Goal: Information Seeking & Learning: Learn about a topic

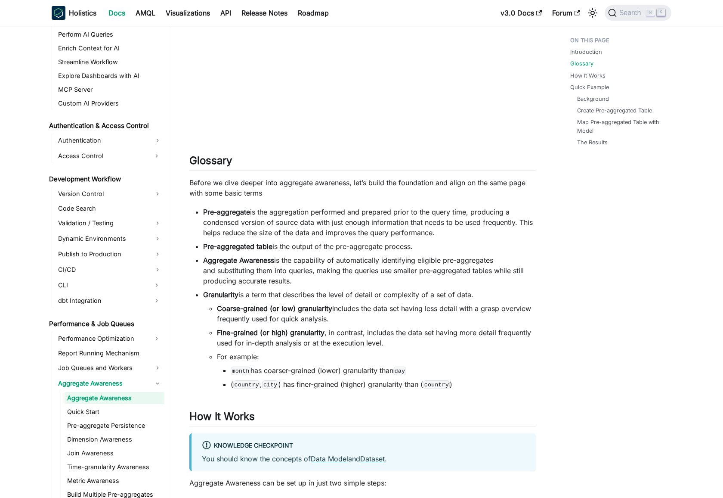
scroll to position [714, 0]
click at [248, 301] on li "Granularity is a term that describes the level of detail or complexity of a set…" at bounding box center [369, 339] width 333 height 100
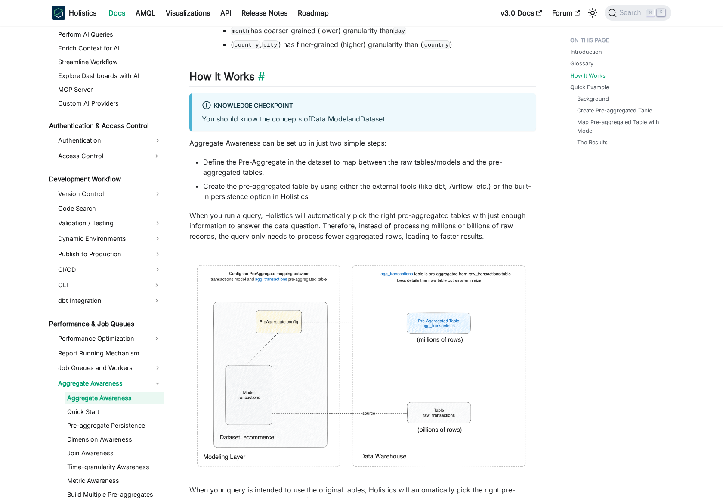
scroll to position [1068, 0]
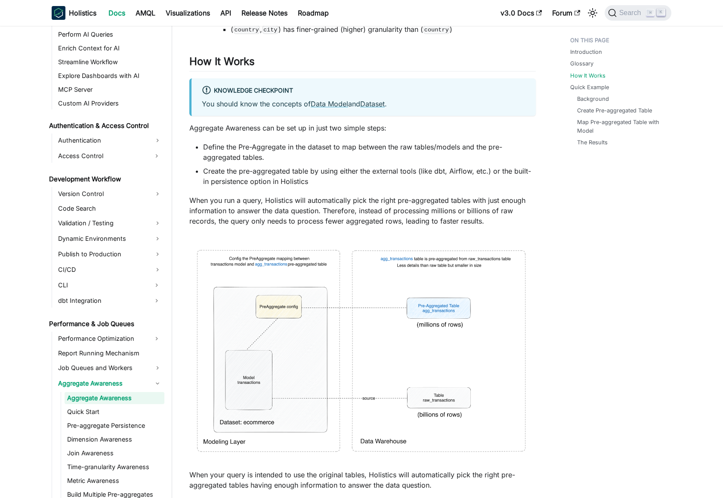
click at [212, 128] on p "Aggregate Awareness can be set up in just two simple steps:" at bounding box center [362, 128] width 347 height 10
drag, startPoint x: 212, startPoint y: 128, endPoint x: 370, endPoint y: 125, distance: 158.1
click at [370, 125] on p "Aggregate Awareness can be set up in just two simple steps:" at bounding box center [362, 128] width 347 height 10
click at [374, 149] on li "Define the Pre-Aggregate in the dataset to map between the raw tables/models an…" at bounding box center [369, 152] width 333 height 21
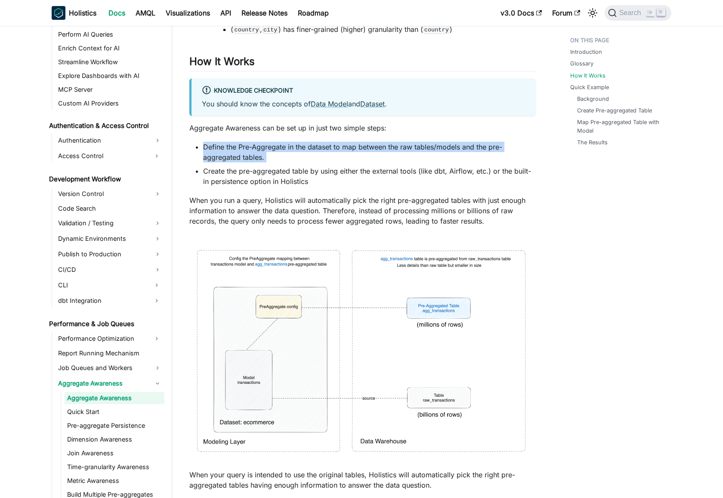
click at [374, 149] on li "Define the Pre-Aggregate in the dataset to map between the raw tables/models an…" at bounding box center [369, 152] width 333 height 21
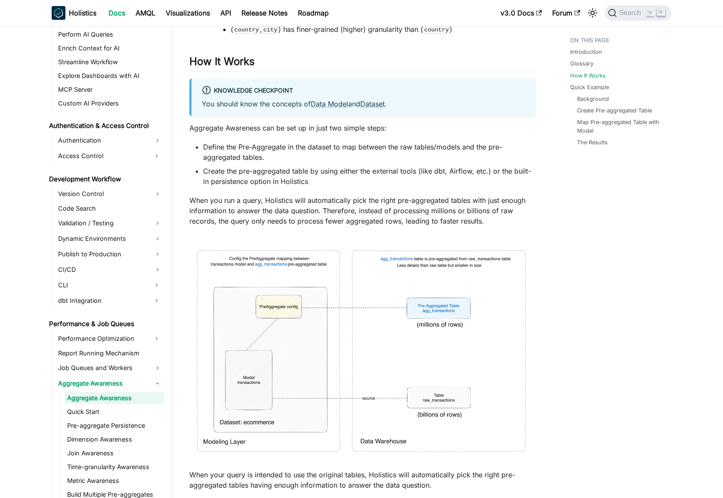
click at [222, 172] on li "Create the pre-aggregated table by using either the external tools (like dbt, A…" at bounding box center [369, 176] width 333 height 21
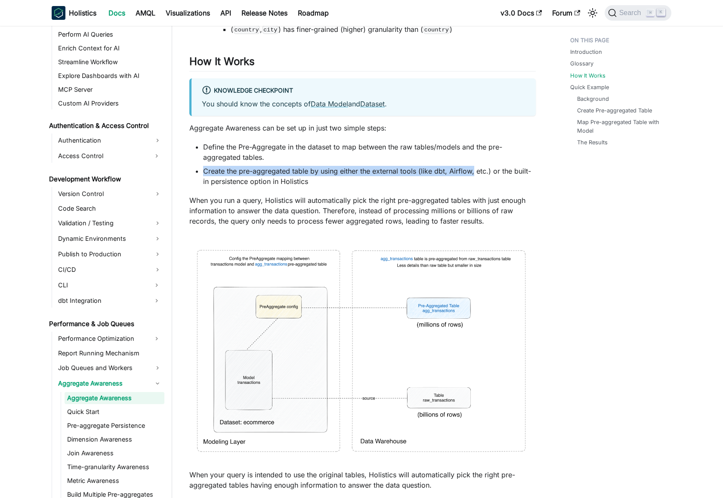
drag, startPoint x: 222, startPoint y: 172, endPoint x: 368, endPoint y: 174, distance: 146.0
click at [470, 168] on li "Create the pre-aggregated table by using either the external tools (like dbt, A…" at bounding box center [369, 176] width 333 height 21
click at [356, 175] on li "Create the pre-aggregated table by using either the external tools (like dbt, A…" at bounding box center [369, 176] width 333 height 21
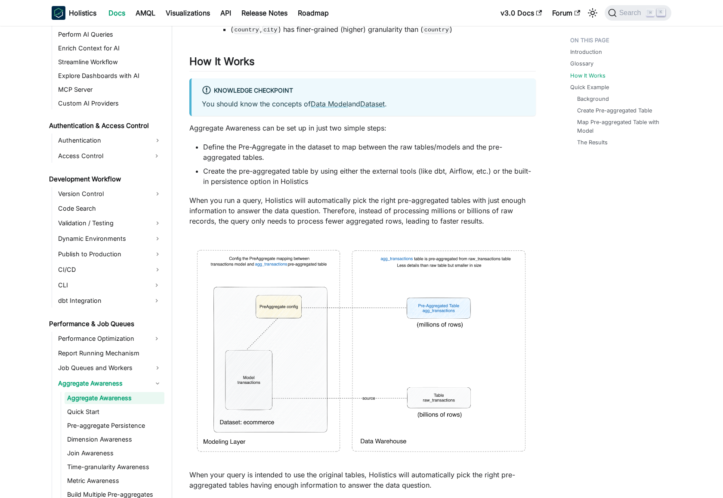
click at [218, 172] on li "Create the pre-aggregated table by using either the external tools (like dbt, A…" at bounding box center [369, 176] width 333 height 21
drag, startPoint x: 218, startPoint y: 172, endPoint x: 404, endPoint y: 171, distance: 185.6
click at [404, 171] on li "Create the pre-aggregated table by using either the external tools (like dbt, A…" at bounding box center [369, 176] width 333 height 21
click at [323, 172] on li "Create the pre-aggregated table by using either the external tools (like dbt, A…" at bounding box center [369, 176] width 333 height 21
click at [234, 169] on li "Create the pre-aggregated table by using either the external tools (like dbt, A…" at bounding box center [369, 176] width 333 height 21
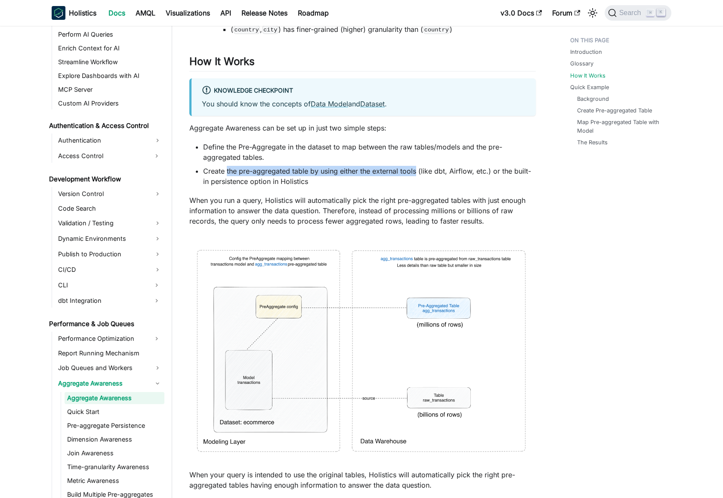
drag, startPoint x: 234, startPoint y: 169, endPoint x: 409, endPoint y: 168, distance: 174.8
click at [409, 168] on li "Create the pre-aggregated table by using either the external tools (like dbt, A…" at bounding box center [369, 176] width 333 height 21
click at [450, 167] on li "Create the pre-aggregated table by using either the external tools (like dbt, A…" at bounding box center [369, 176] width 333 height 21
click at [382, 172] on li "Create the pre-aggregated table by using either the external tools (like dbt, A…" at bounding box center [369, 176] width 333 height 21
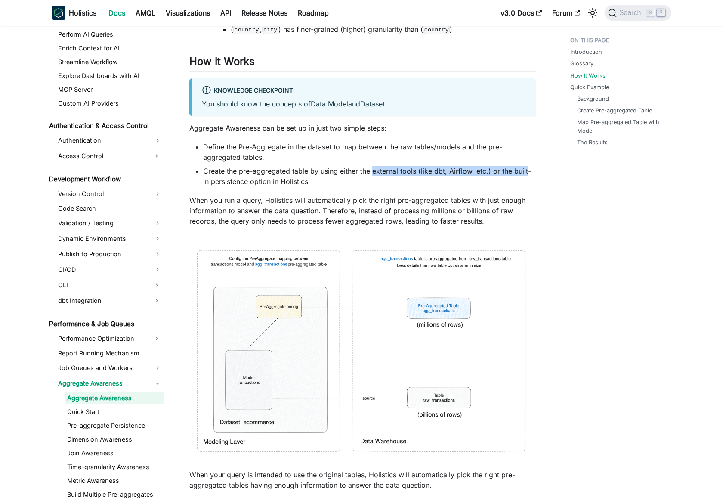
drag, startPoint x: 382, startPoint y: 172, endPoint x: 524, endPoint y: 169, distance: 141.7
click at [524, 169] on li "Create the pre-aggregated table by using either the external tools (like dbt, A…" at bounding box center [369, 176] width 333 height 21
click at [207, 183] on li "Create the pre-aggregated table by using either the external tools (like dbt, A…" at bounding box center [369, 176] width 333 height 21
drag, startPoint x: 207, startPoint y: 183, endPoint x: 288, endPoint y: 183, distance: 81.0
click at [288, 183] on li "Create the pre-aggregated table by using either the external tools (like dbt, A…" at bounding box center [369, 176] width 333 height 21
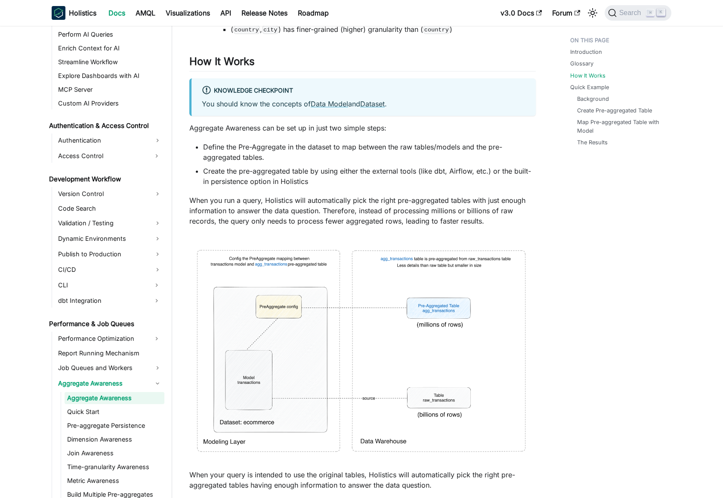
click at [337, 175] on li "Create the pre-aggregated table by using either the external tools (like dbt, A…" at bounding box center [369, 176] width 333 height 21
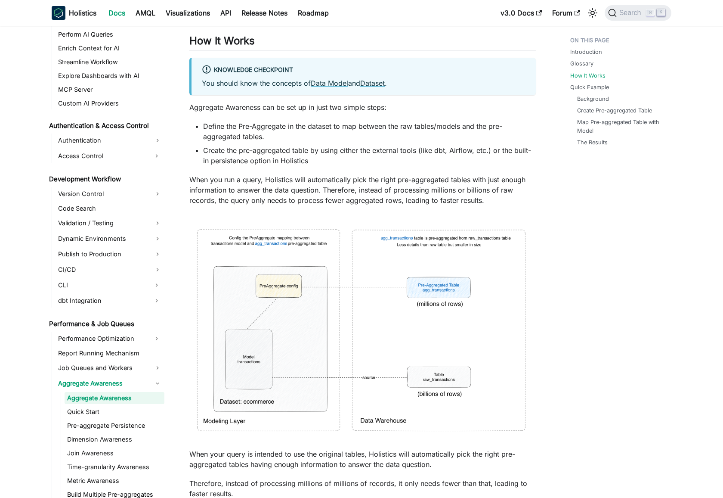
scroll to position [1115, 0]
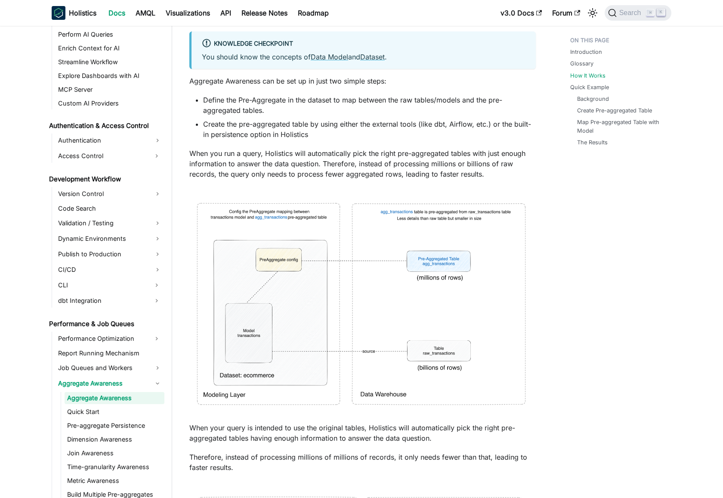
click at [208, 152] on p "When you run a query, Holistics will automatically pick the right pre-aggregate…" at bounding box center [362, 163] width 347 height 31
drag, startPoint x: 208, startPoint y: 152, endPoint x: 504, endPoint y: 148, distance: 296.3
click at [504, 148] on p "When you run a query, Holistics will automatically pick the right pre-aggregate…" at bounding box center [362, 163] width 347 height 31
click at [362, 158] on p "When you run a query, Holistics will automatically pick the right pre-aggregate…" at bounding box center [362, 163] width 347 height 31
click at [342, 331] on img at bounding box center [362, 304] width 347 height 232
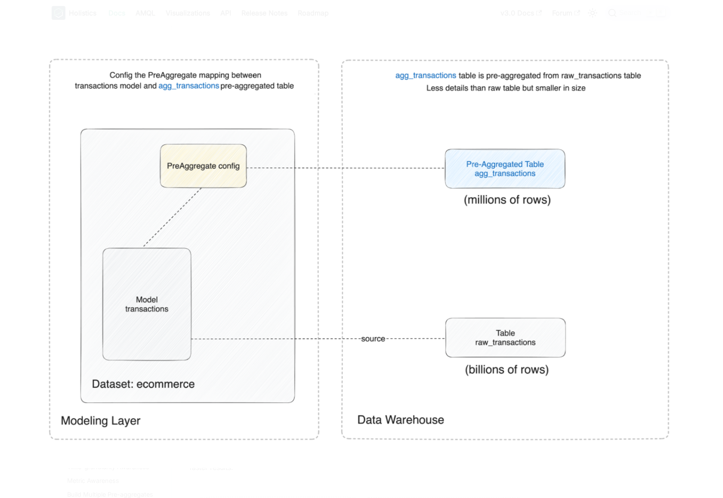
click at [296, 239] on img at bounding box center [362, 249] width 654 height 438
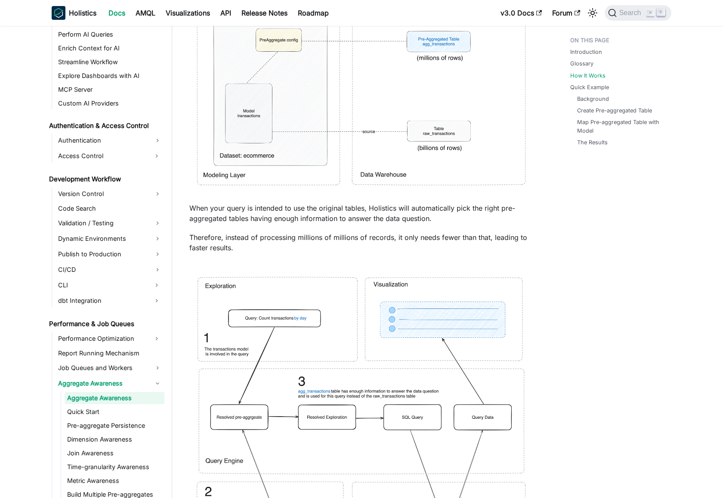
scroll to position [1335, 0]
click at [216, 206] on p "When your query is intended to use the original tables, Holistics will automati…" at bounding box center [362, 212] width 347 height 21
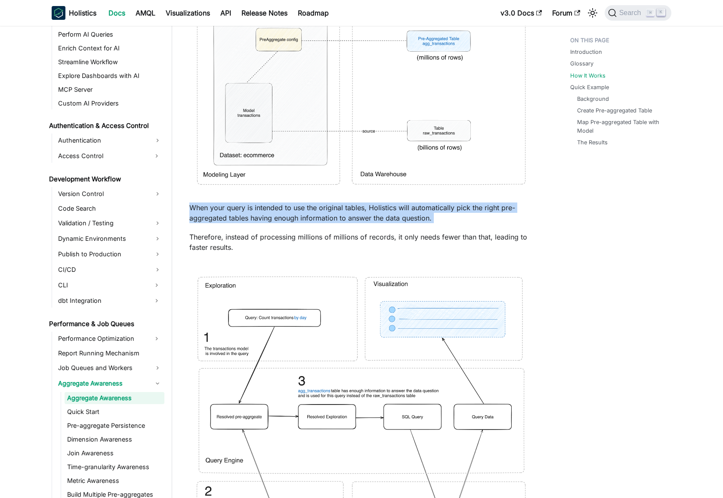
click at [216, 206] on p "When your query is intended to use the original tables, Holistics will automati…" at bounding box center [362, 212] width 347 height 21
click at [306, 210] on p "When your query is intended to use the original tables, Holistics will automati…" at bounding box center [362, 212] width 347 height 21
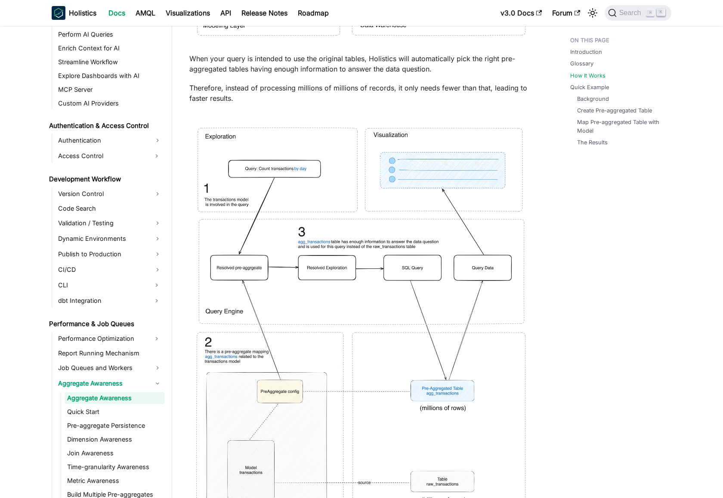
scroll to position [1531, 0]
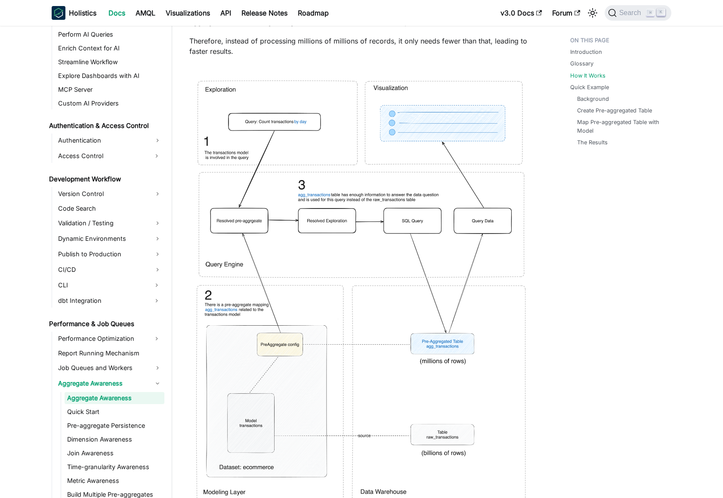
click at [286, 201] on img at bounding box center [362, 291] width 347 height 452
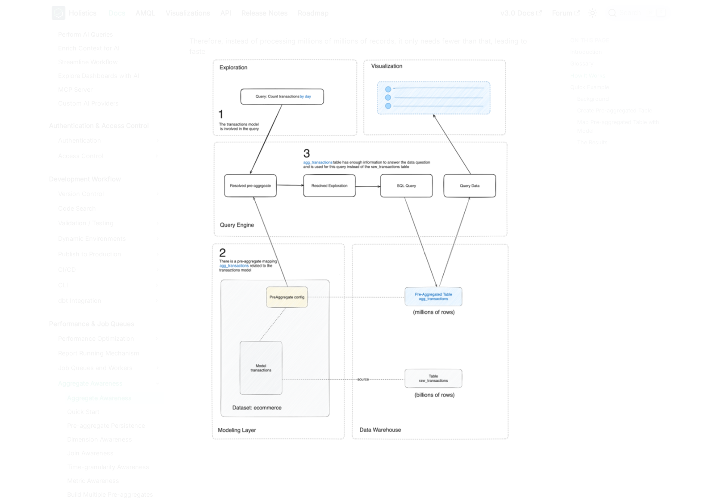
click at [305, 211] on img at bounding box center [361, 248] width 312 height 407
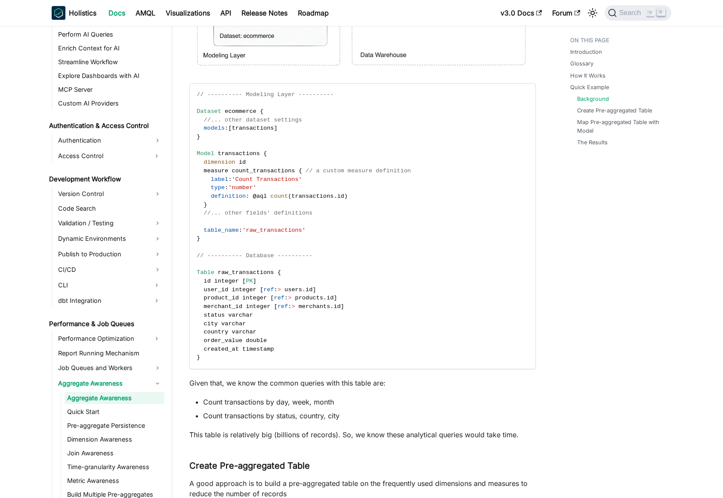
scroll to position [2311, 0]
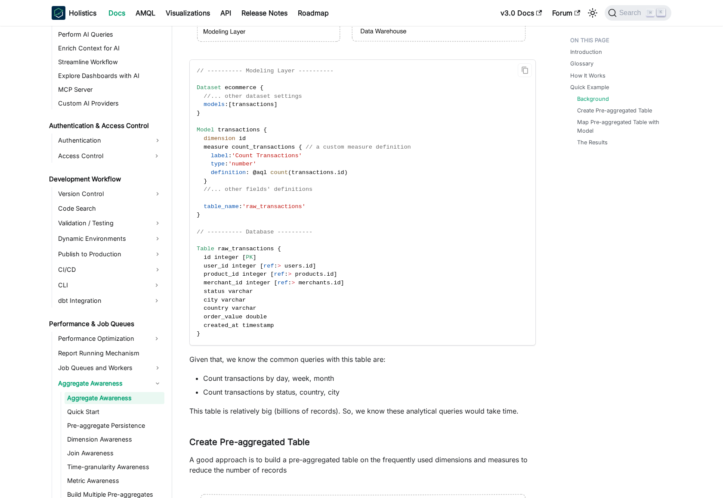
click at [203, 249] on span "Table" at bounding box center [206, 248] width 18 height 6
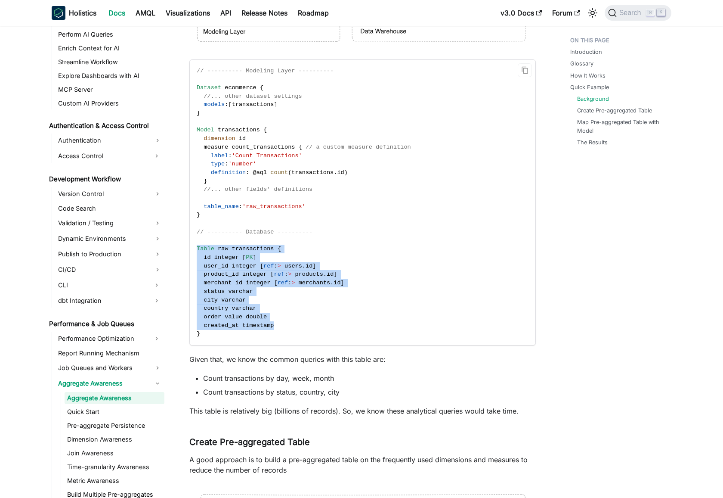
drag, startPoint x: 203, startPoint y: 249, endPoint x: 267, endPoint y: 321, distance: 95.8
click at [266, 321] on code "// ---------- Modeling Layer ---------- Dataset ecommerce { //... other dataset…" at bounding box center [362, 203] width 345 height 286
click at [385, 270] on code "// ---------- Modeling Layer ---------- Dataset ecommerce { //... other dataset…" at bounding box center [362, 203] width 345 height 286
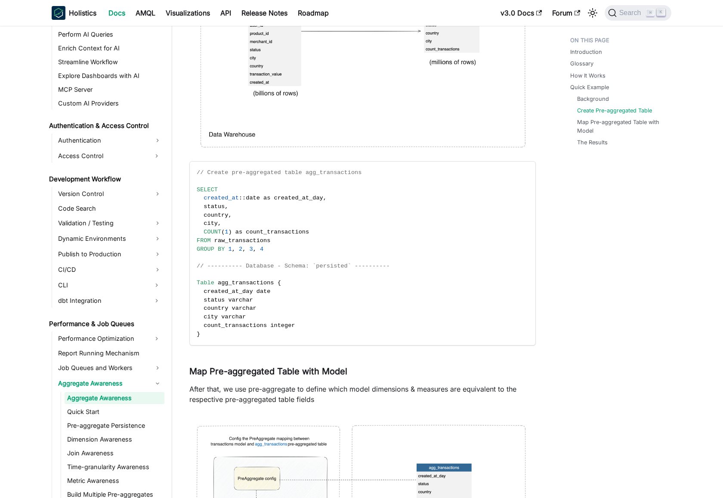
scroll to position [2881, 0]
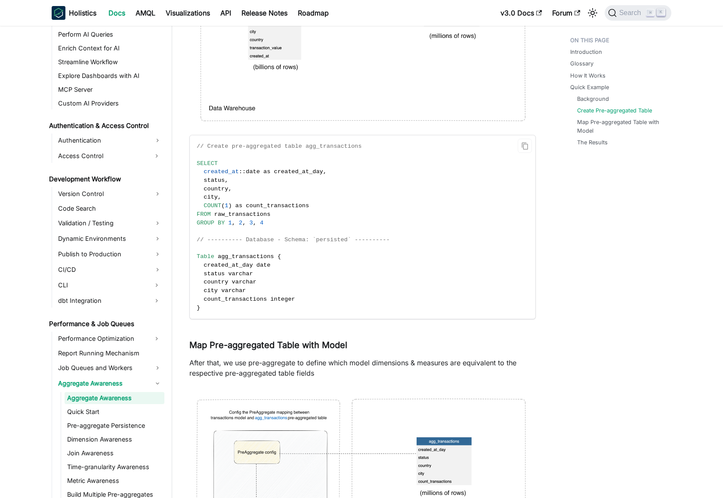
click at [200, 162] on span "SELECT" at bounding box center [207, 163] width 21 height 6
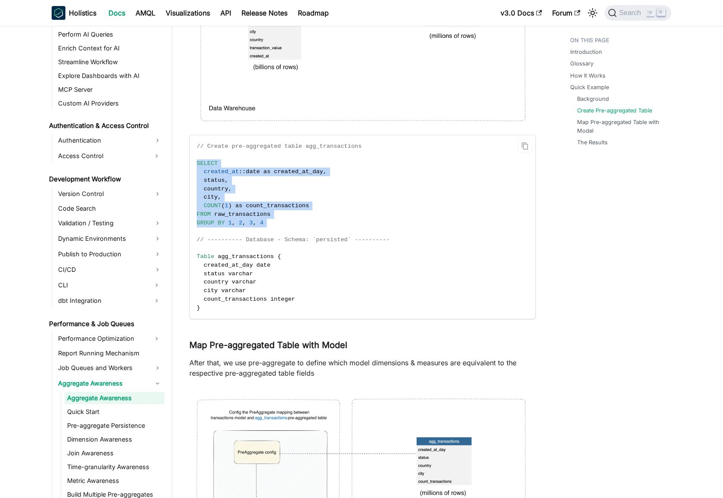
drag, startPoint x: 200, startPoint y: 162, endPoint x: 252, endPoint y: 198, distance: 63.3
click at [250, 231] on code "// Create pre-aggregated table agg_transactions SELECT created_at :: date as cr…" at bounding box center [362, 226] width 345 height 183
click at [253, 197] on code "// Create pre-aggregated table agg_transactions SELECT created_at :: date as cr…" at bounding box center [362, 226] width 345 height 183
drag, startPoint x: 270, startPoint y: 229, endPoint x: 192, endPoint y: 161, distance: 102.3
click at [192, 161] on code "// Create pre-aggregated table agg_transactions SELECT created_at :: date as cr…" at bounding box center [362, 226] width 345 height 183
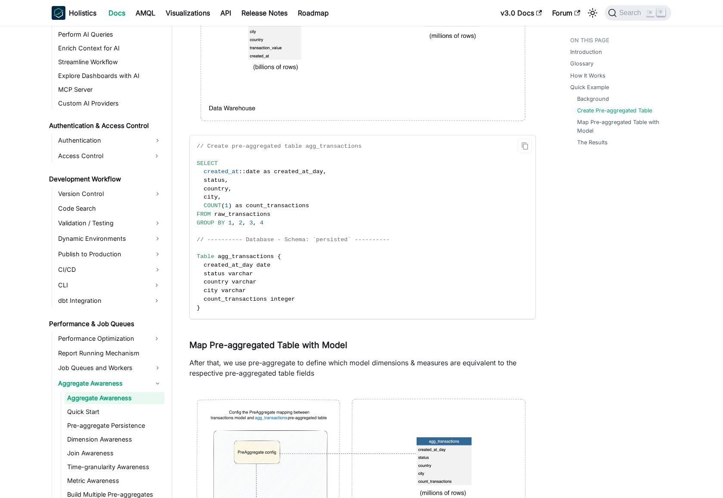
click at [250, 268] on span "created_at_day" at bounding box center [228, 265] width 49 height 6
click at [245, 256] on span "agg_transactions" at bounding box center [246, 256] width 56 height 6
click at [210, 259] on span "Table" at bounding box center [206, 256] width 18 height 6
drag, startPoint x: 210, startPoint y: 259, endPoint x: 301, endPoint y: 275, distance: 92.6
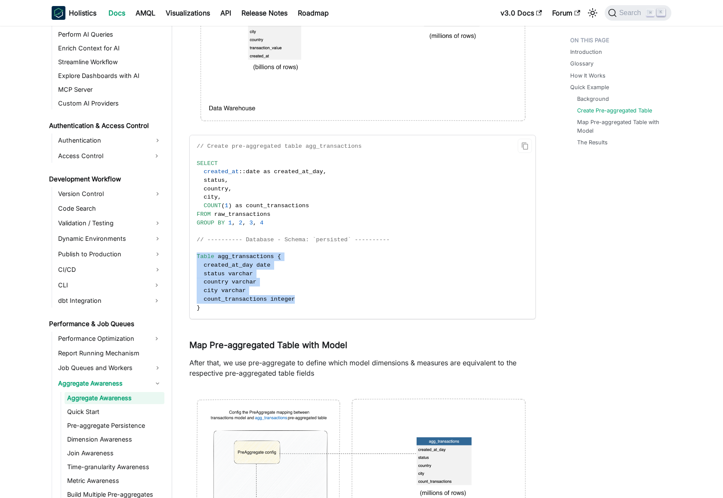
click at [270, 299] on code "// Create pre-aggregated table agg_transactions SELECT created_at :: date as cr…" at bounding box center [362, 226] width 345 height 183
click at [326, 264] on code "// Create pre-aggregated table agg_transactions SELECT created_at :: date as cr…" at bounding box center [362, 226] width 345 height 183
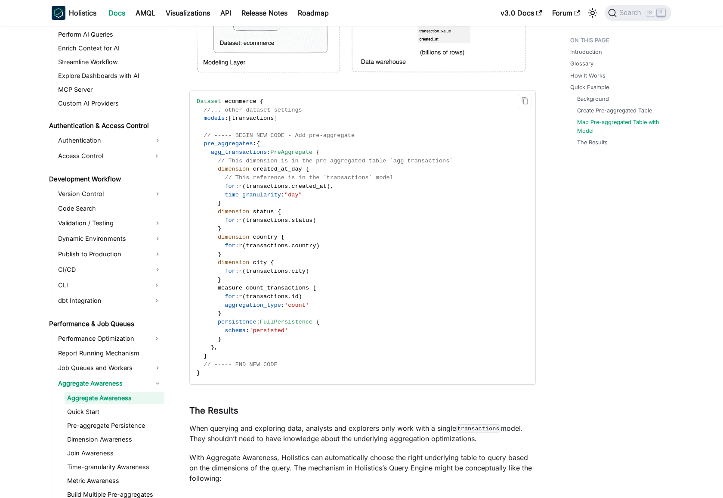
scroll to position [3437, 0]
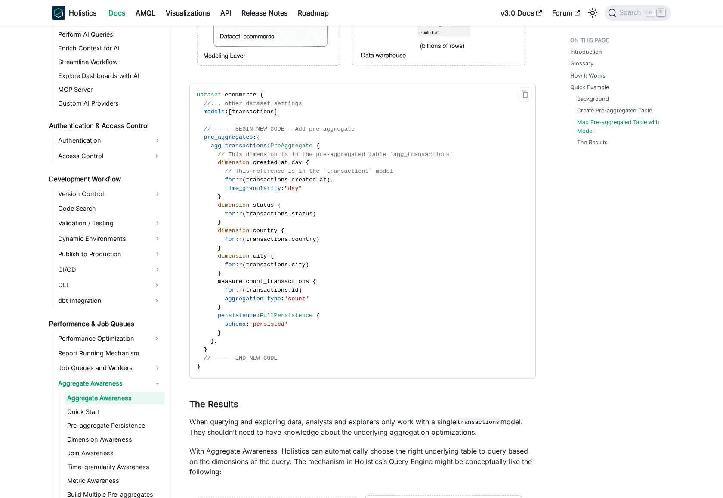
click at [218, 140] on span "pre_aggregates" at bounding box center [228, 137] width 49 height 6
drag, startPoint x: 218, startPoint y: 140, endPoint x: 273, endPoint y: 140, distance: 54.7
click at [273, 140] on code "Dataset ecommerce { //... other dataset settings models : [ transactions ] // -…" at bounding box center [362, 231] width 345 height 294
click at [227, 146] on span "agg_transactions" at bounding box center [239, 146] width 56 height 6
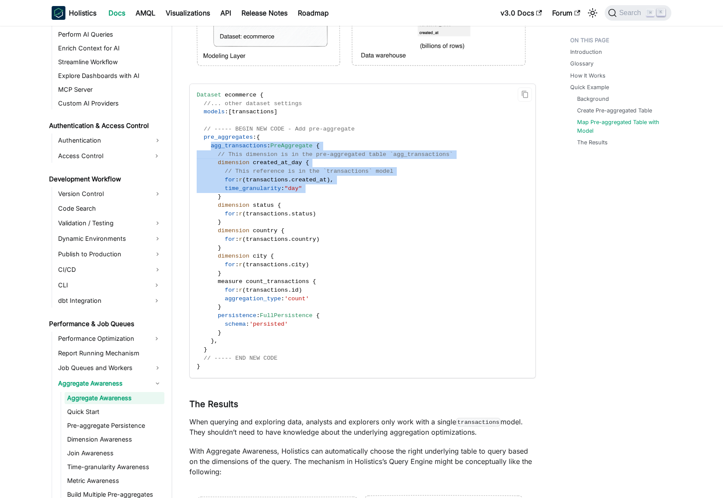
drag, startPoint x: 227, startPoint y: 146, endPoint x: 307, endPoint y: 193, distance: 92.6
click at [307, 193] on code "Dataset ecommerce { //... other dataset settings models : [ transactions ] // -…" at bounding box center [362, 231] width 345 height 294
click at [346, 182] on code "Dataset ecommerce { //... other dataset settings models : [ transactions ] // -…" at bounding box center [362, 231] width 345 height 294
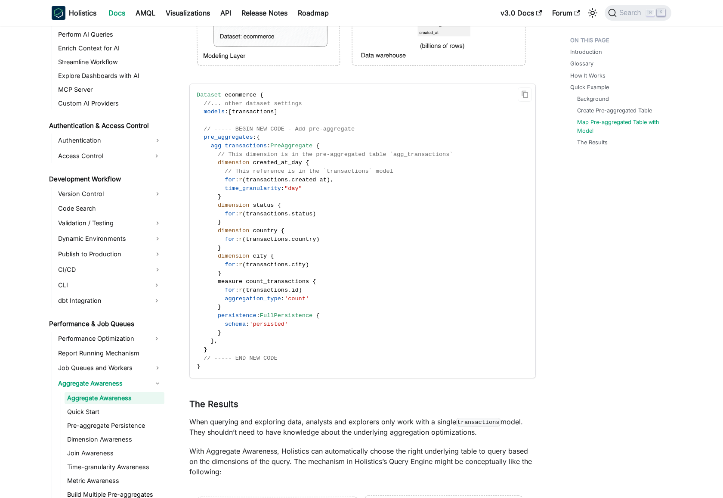
click at [219, 145] on span "agg_transactions" at bounding box center [239, 146] width 56 height 6
drag, startPoint x: 219, startPoint y: 145, endPoint x: 313, endPoint y: 143, distance: 93.5
click at [313, 143] on span "agg_transactions : PreAggregate {" at bounding box center [258, 146] width 123 height 6
click at [253, 162] on span "created_at_day" at bounding box center [277, 162] width 49 height 6
click at [223, 162] on span "dimension" at bounding box center [233, 162] width 31 height 6
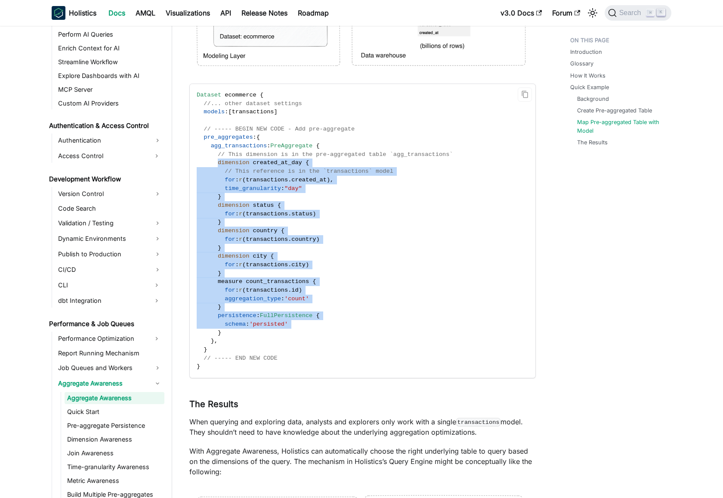
drag, startPoint x: 223, startPoint y: 162, endPoint x: 323, endPoint y: 325, distance: 191.0
click at [323, 325] on code "Dataset ecommerce { //... other dataset settings models : [ transactions ] // -…" at bounding box center [362, 231] width 345 height 294
click at [353, 258] on code "Dataset ecommerce { //... other dataset settings models : [ transactions ] // -…" at bounding box center [362, 231] width 345 height 294
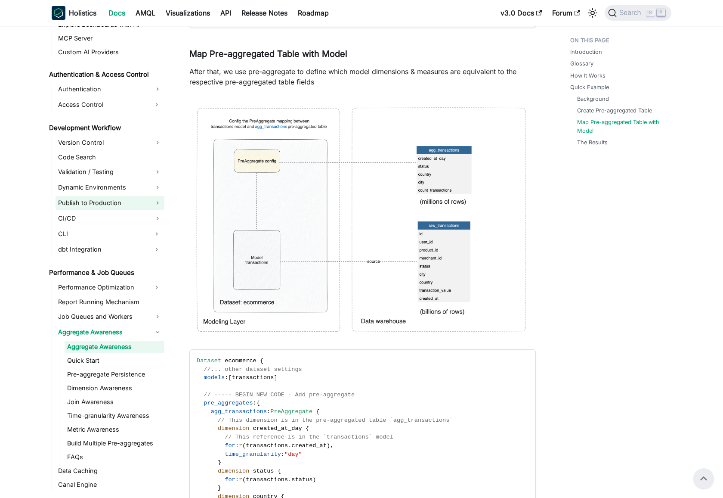
scroll to position [755, 0]
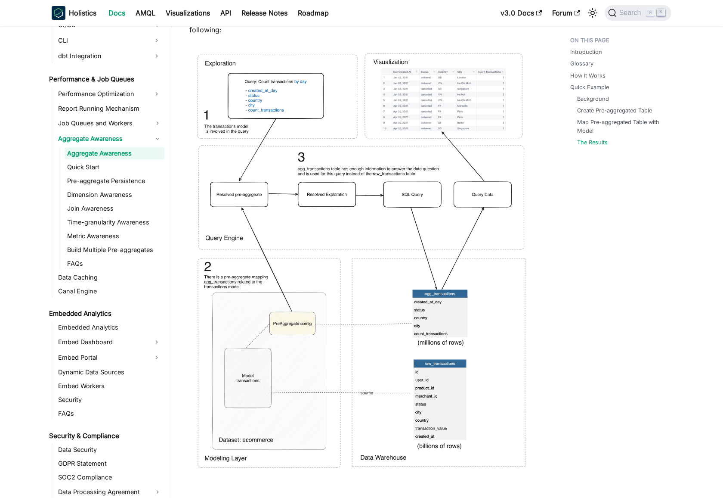
scroll to position [3994, 0]
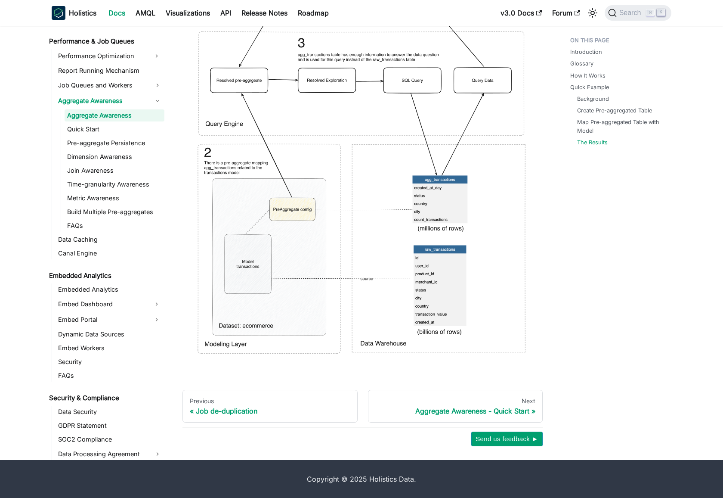
click at [101, 145] on link "Pre-aggregate Persistence" at bounding box center [115, 143] width 100 height 12
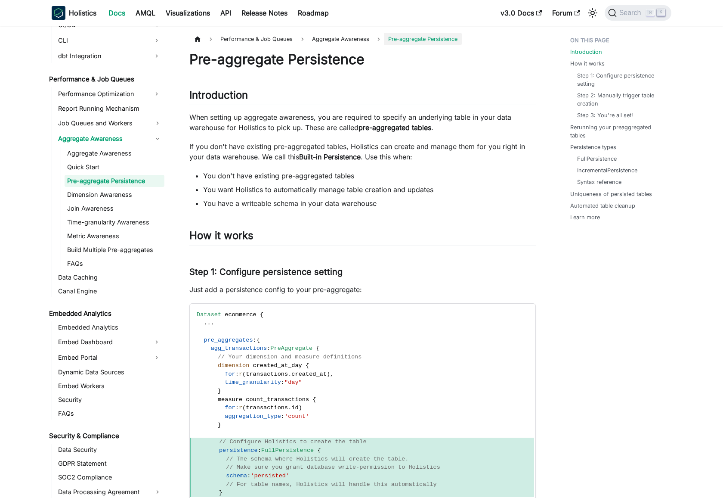
click at [252, 115] on p "When setting up aggregate awareness, you are required to specify an underlying …" at bounding box center [362, 122] width 347 height 21
drag, startPoint x: 252, startPoint y: 115, endPoint x: 394, endPoint y: 116, distance: 141.3
click at [394, 116] on p "When setting up aggregate awareness, you are required to specify an underlying …" at bounding box center [362, 122] width 347 height 21
click at [338, 160] on strong "Built-in Persistence" at bounding box center [330, 156] width 62 height 9
click at [427, 125] on strong "pre-aggregated tables" at bounding box center [395, 127] width 73 height 9
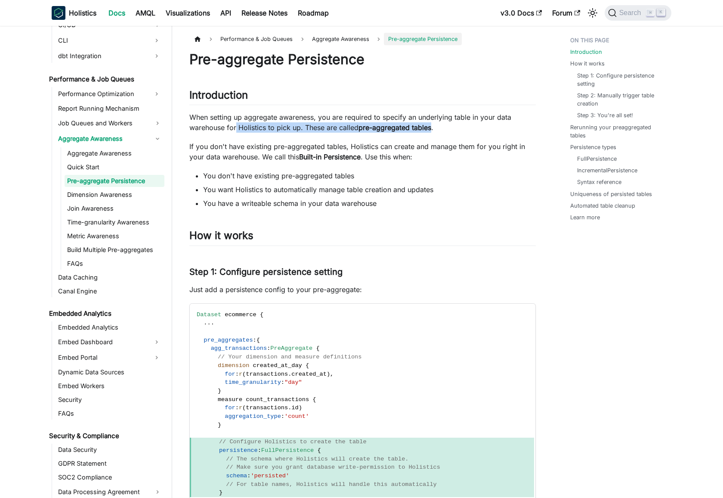
drag, startPoint x: 427, startPoint y: 125, endPoint x: 235, endPoint y: 130, distance: 192.1
click at [235, 130] on p "When setting up aggregate awareness, you are required to specify an underlying …" at bounding box center [362, 122] width 347 height 21
click at [202, 146] on p "If you don't have existing pre-aggregated tables, Holistics can create and mana…" at bounding box center [362, 151] width 347 height 21
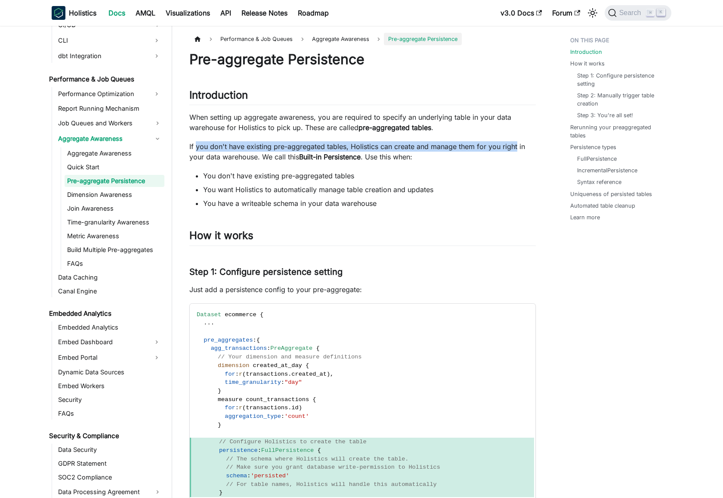
drag, startPoint x: 202, startPoint y: 146, endPoint x: 506, endPoint y: 150, distance: 303.2
click at [506, 150] on p "If you don't have existing pre-aggregated tables, Holistics can create and mana…" at bounding box center [362, 151] width 347 height 21
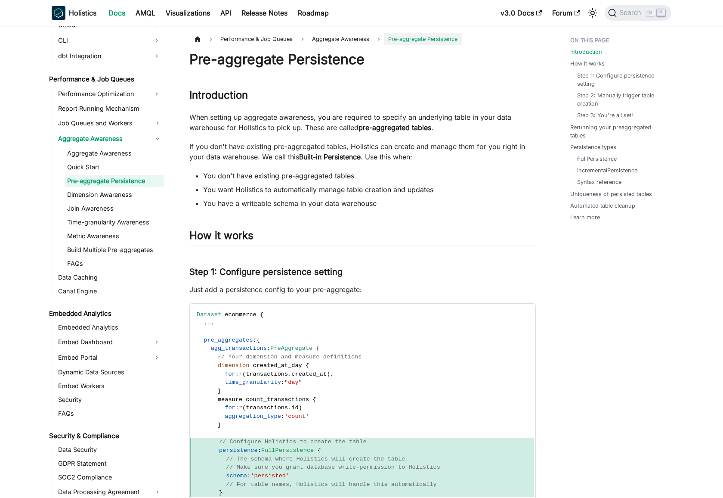
click at [199, 157] on p "If you don't have existing pre-aggregated tables, Holistics can create and mana…" at bounding box center [362, 151] width 347 height 21
drag, startPoint x: 199, startPoint y: 157, endPoint x: 368, endPoint y: 158, distance: 168.8
click at [369, 158] on p "If you don't have existing pre-aggregated tables, Holistics can create and mana…" at bounding box center [362, 151] width 347 height 21
click at [233, 177] on li "You don't have existing pre-aggregated tables" at bounding box center [369, 176] width 333 height 10
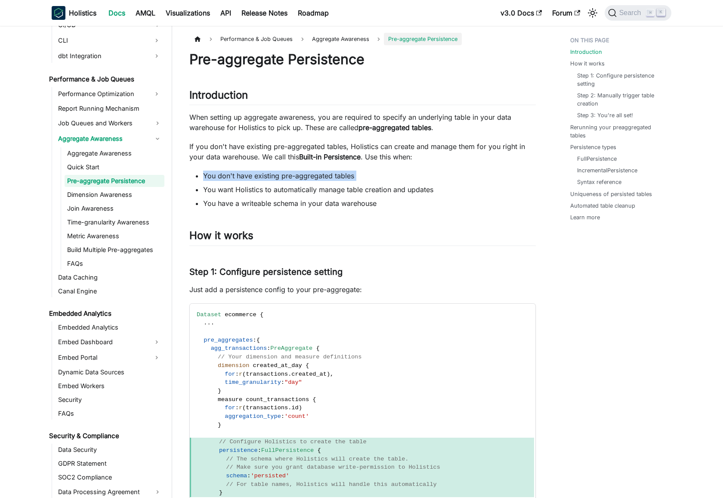
click at [233, 177] on li "You don't have existing pre-aggregated tables" at bounding box center [369, 176] width 333 height 10
click at [425, 190] on li "You want Holistics to automatically manage table creation and updates" at bounding box center [369, 189] width 333 height 10
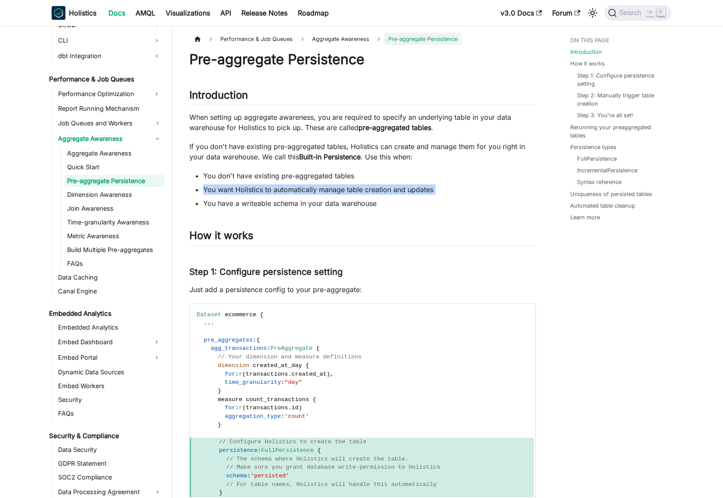
click at [425, 190] on li "You want Holistics to automatically manage table creation and updates" at bounding box center [369, 189] width 333 height 10
click at [319, 201] on li "You have a writeable schema in your data warehouse" at bounding box center [369, 203] width 333 height 10
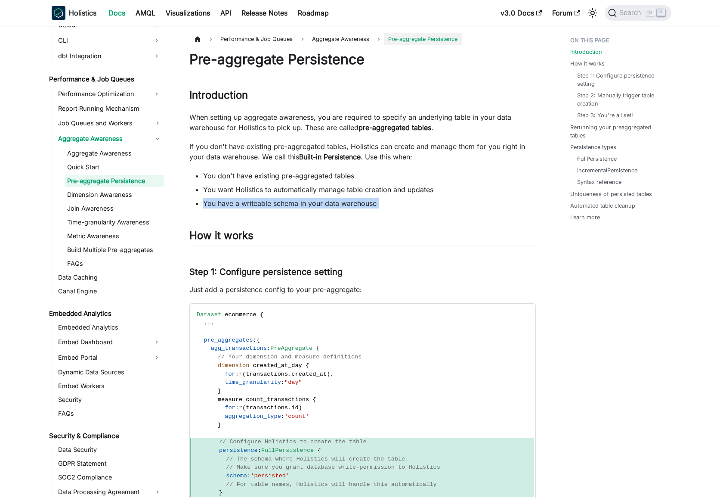
click at [319, 201] on li "You have a writeable schema in your data warehouse" at bounding box center [369, 203] width 333 height 10
click at [380, 175] on li "You don't have existing pre-aggregated tables" at bounding box center [369, 176] width 333 height 10
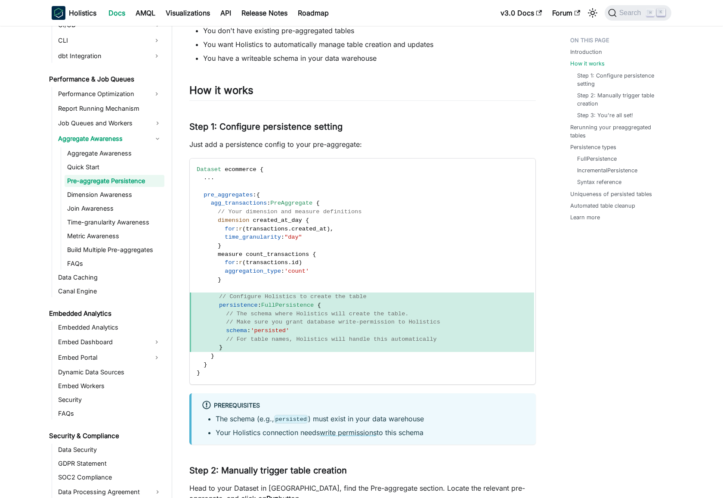
scroll to position [192, 0]
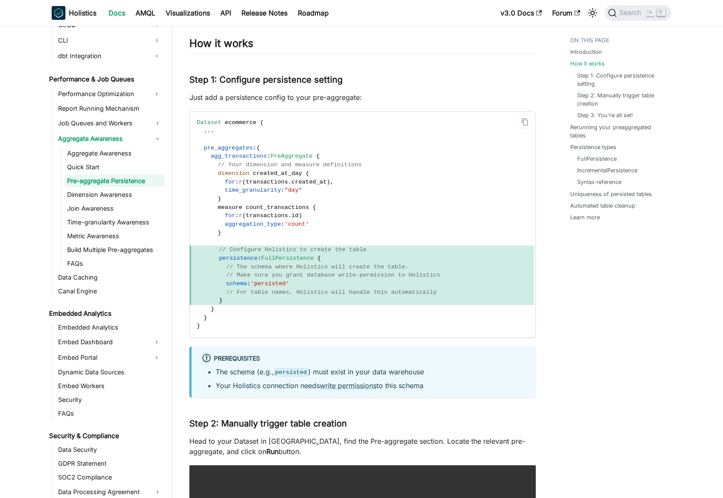
click at [272, 285] on span "'persisted'" at bounding box center [270, 283] width 39 height 6
click at [290, 273] on span "// Make sure you grant database write-permission to Holistics" at bounding box center [333, 275] width 214 height 6
click at [245, 274] on span "// Make sure you grant database write-permission to Holistics" at bounding box center [333, 275] width 214 height 6
drag, startPoint x: 245, startPoint y: 274, endPoint x: 441, endPoint y: 275, distance: 195.9
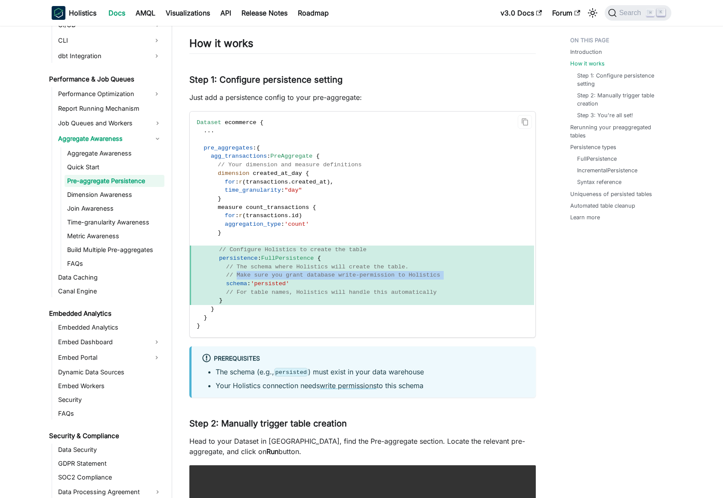
click at [441, 275] on span "// Make sure you grant database write-permission to Holistics" at bounding box center [333, 275] width 214 height 6
click at [338, 273] on span "// Make sure you grant database write-permission to Holistics" at bounding box center [333, 275] width 214 height 6
click at [272, 274] on span "// Make sure you grant database write-permission to Holistics" at bounding box center [333, 275] width 214 height 6
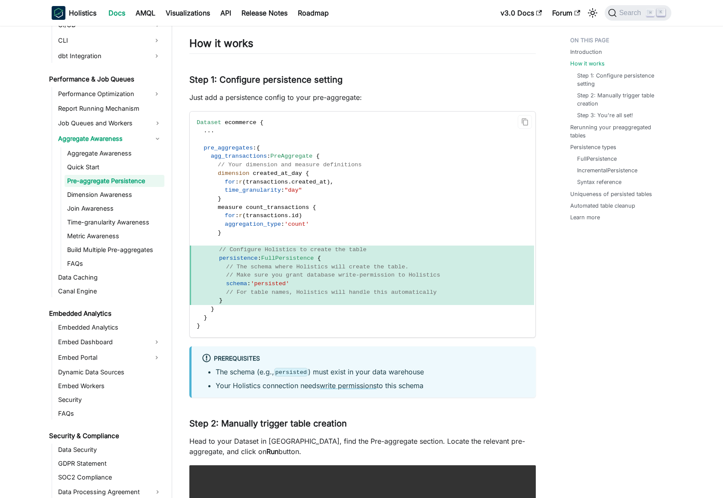
click at [325, 255] on span "persistence : FullPersistence {" at bounding box center [362, 258] width 345 height 9
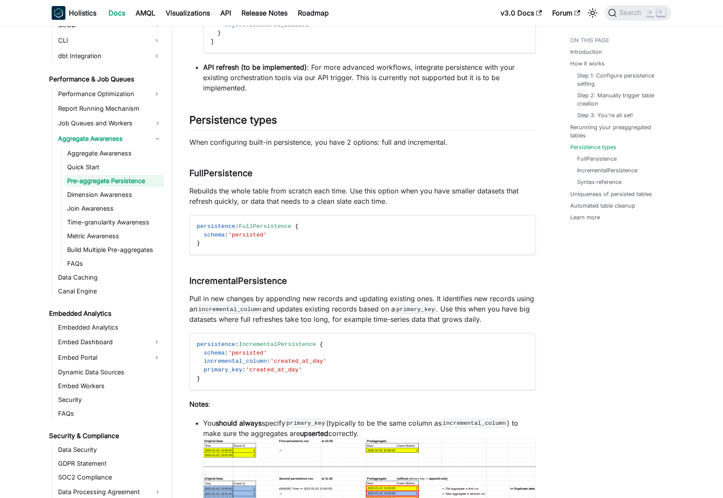
scroll to position [1173, 0]
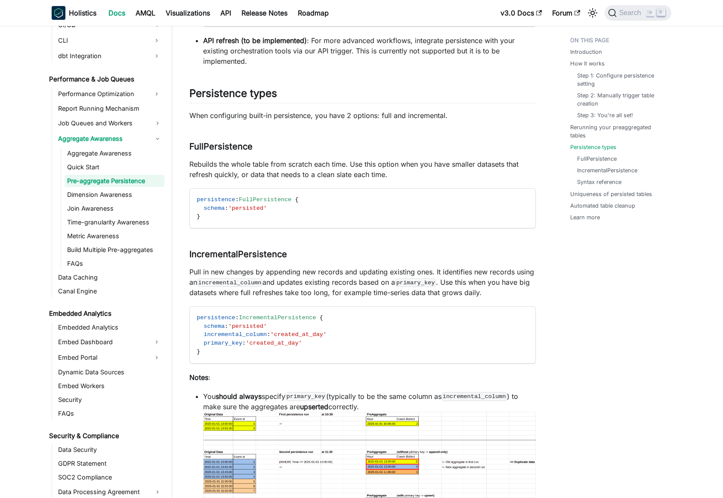
click at [198, 161] on p "Rebuilds the whole table from scratch each time. Use this option when you have …" at bounding box center [362, 169] width 347 height 21
drag, startPoint x: 198, startPoint y: 161, endPoint x: 536, endPoint y: 166, distance: 338.1
click at [419, 162] on p "Rebuilds the whole table from scratch each time. Use this option when you have …" at bounding box center [362, 169] width 347 height 21
click at [369, 162] on p "Rebuilds the whole table from scratch each time. Use this option when you have …" at bounding box center [362, 169] width 347 height 21
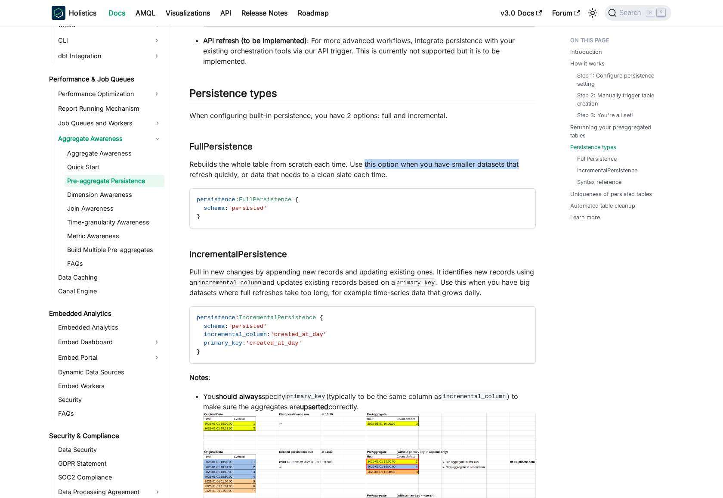
drag, startPoint x: 369, startPoint y: 162, endPoint x: 516, endPoint y: 163, distance: 147.7
click at [516, 163] on p "Rebuilds the whole table from scratch each time. Use this option when you have …" at bounding box center [362, 169] width 347 height 21
click at [203, 172] on p "Rebuilds the whole table from scratch each time. Use this option when you have …" at bounding box center [362, 169] width 347 height 21
drag, startPoint x: 203, startPoint y: 172, endPoint x: 384, endPoint y: 177, distance: 180.9
click at [384, 177] on p "Rebuilds the whole table from scratch each time. Use this option when you have …" at bounding box center [362, 169] width 347 height 21
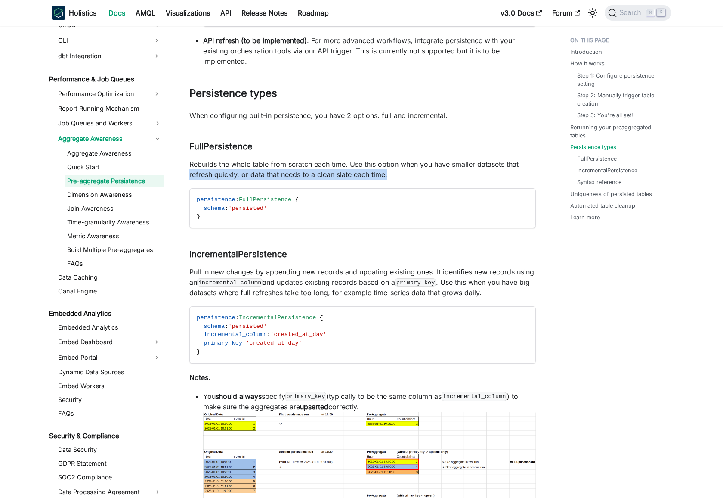
click at [312, 174] on p "Rebuilds the whole table from scratch each time. Use this option when you have …" at bounding box center [362, 169] width 347 height 21
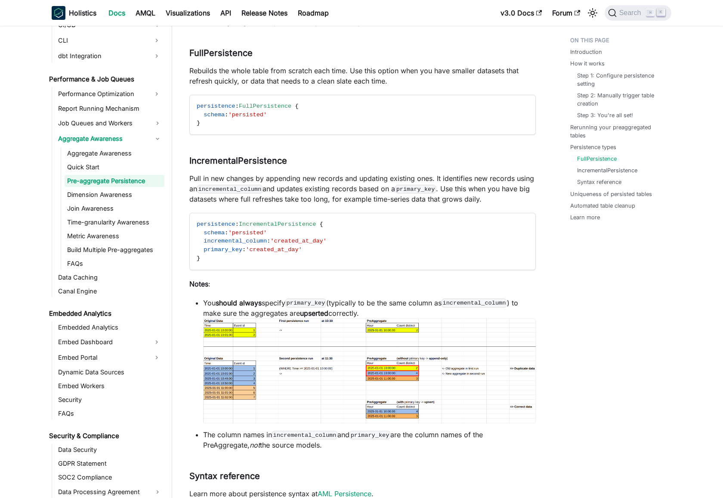
scroll to position [1267, 0]
click at [190, 180] on p "Pull in new changes by appending new records and updating existing ones. It ide…" at bounding box center [362, 188] width 347 height 31
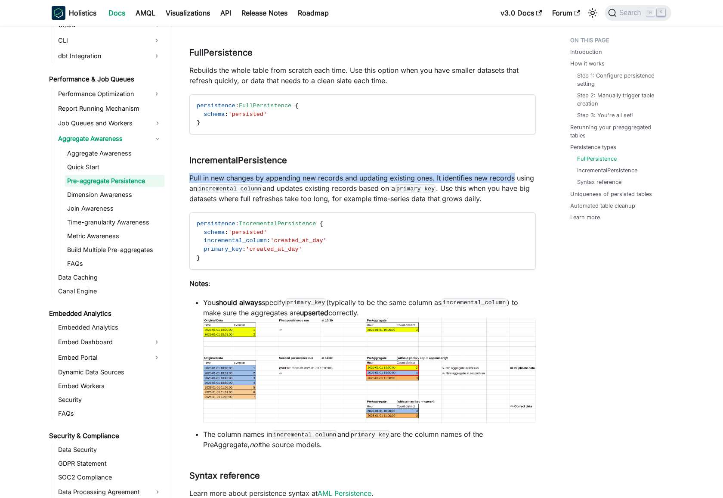
drag, startPoint x: 190, startPoint y: 180, endPoint x: 500, endPoint y: 177, distance: 309.6
click at [500, 177] on p "Pull in new changes by appending new records and updating existing ones. It ide…" at bounding box center [362, 188] width 347 height 31
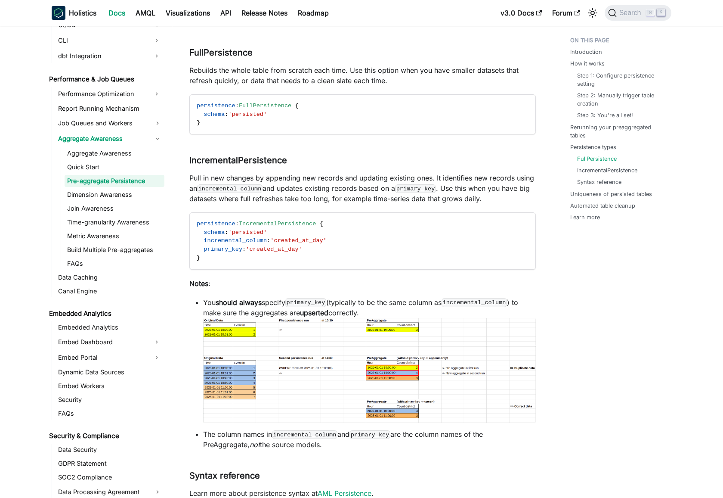
click at [270, 197] on p "Pull in new changes by appending new records and updating existing ones. It ide…" at bounding box center [362, 188] width 347 height 31
click at [190, 189] on p "Pull in new changes by appending new records and updating existing ones. It ide…" at bounding box center [362, 188] width 347 height 31
drag, startPoint x: 190, startPoint y: 189, endPoint x: 461, endPoint y: 186, distance: 271.3
click at [461, 186] on p "Pull in new changes by appending new records and updating existing ones. It ide…" at bounding box center [362, 188] width 347 height 31
click at [434, 187] on code "primary_key" at bounding box center [415, 188] width 41 height 9
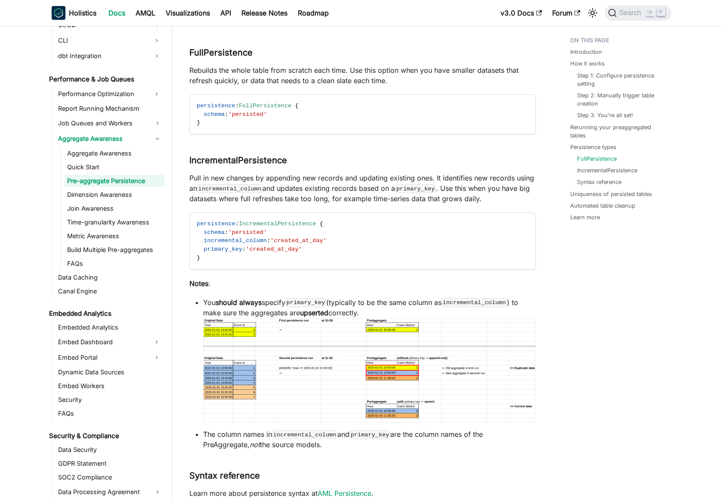
click at [453, 186] on p "Pull in new changes by appending new records and updating existing ones. It ide…" at bounding box center [362, 188] width 347 height 31
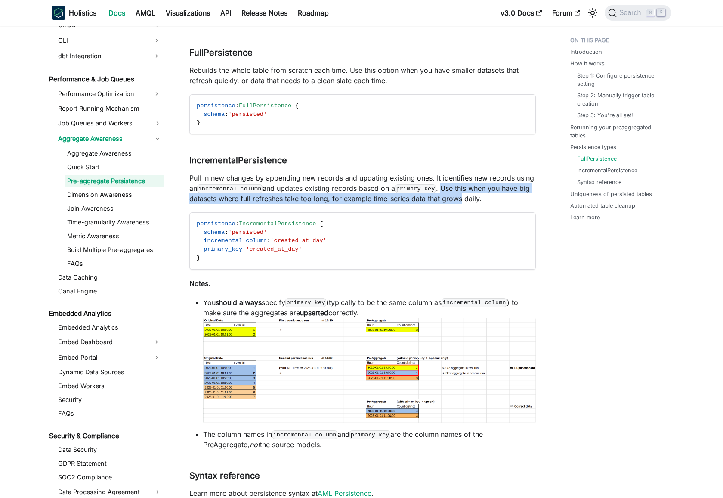
drag, startPoint x: 453, startPoint y: 186, endPoint x: 457, endPoint y: 198, distance: 12.1
click at [457, 198] on p "Pull in new changes by appending new records and updating existing ones. It ide…" at bounding box center [362, 188] width 347 height 31
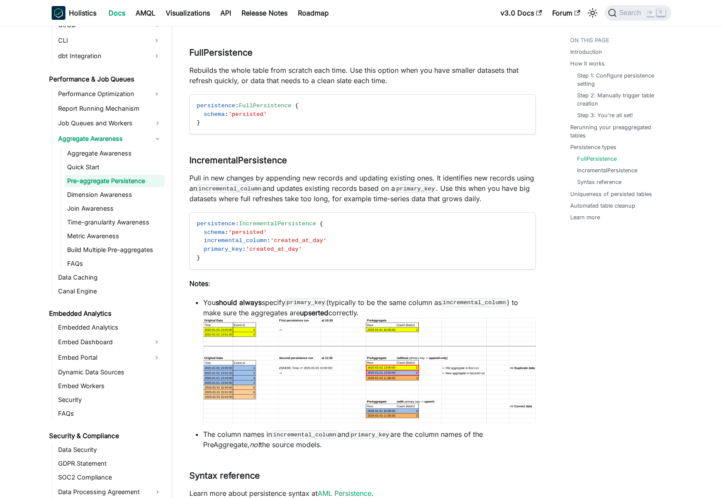
click at [323, 192] on p "Pull in new changes by appending new records and updating existing ones. It ide…" at bounding box center [362, 188] width 347 height 31
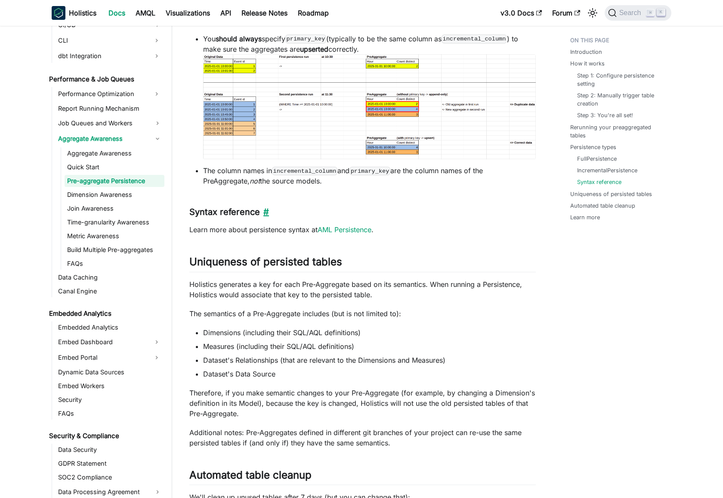
scroll to position [1535, 0]
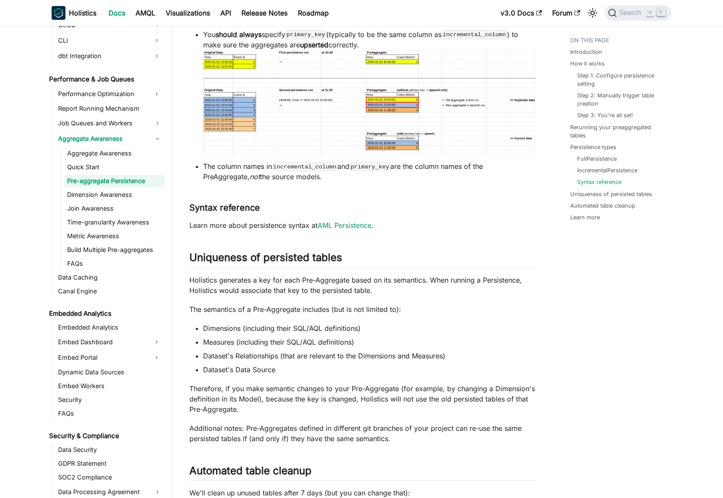
click at [277, 225] on p "Learn more about persistence syntax at AML Persistence ." at bounding box center [362, 225] width 347 height 10
click at [241, 225] on p "Learn more about persistence syntax at AML Persistence ." at bounding box center [362, 225] width 347 height 10
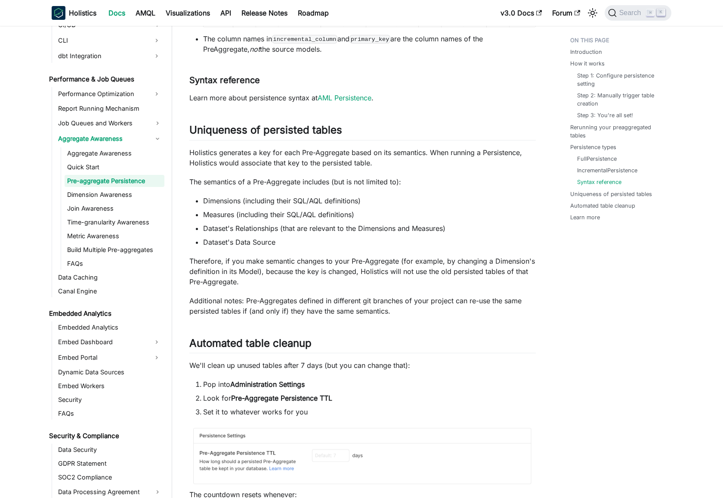
scroll to position [1669, 0]
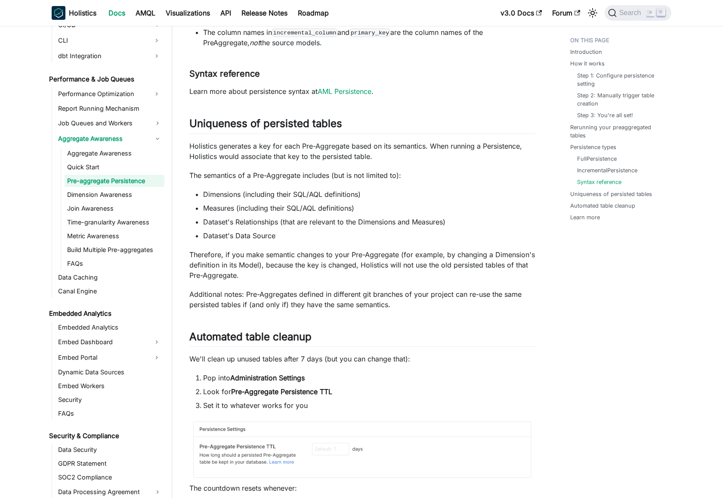
click at [201, 146] on p "Holistics generates a key for each Pre-Aggregate based on its semantics. When r…" at bounding box center [362, 151] width 347 height 21
drag, startPoint x: 201, startPoint y: 146, endPoint x: 429, endPoint y: 142, distance: 228.7
click at [371, 146] on p "Holistics generates a key for each Pre-Aggregate based on its semantics. When r…" at bounding box center [362, 151] width 347 height 21
click at [212, 147] on p "Holistics generates a key for each Pre-Aggregate based on its semantics. When r…" at bounding box center [362, 151] width 347 height 21
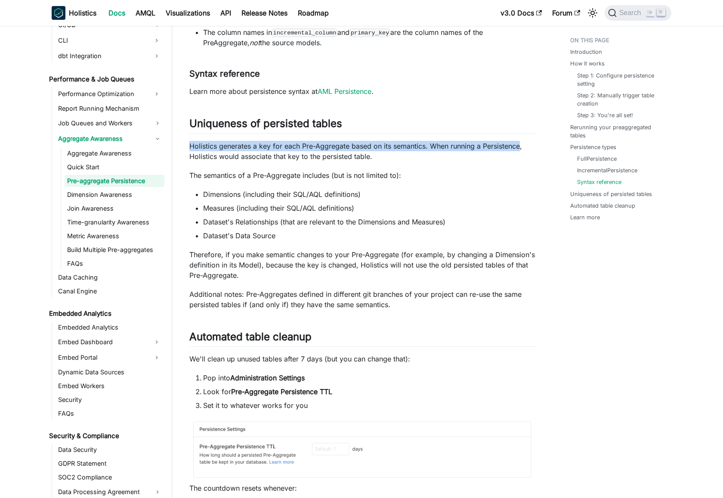
drag, startPoint x: 212, startPoint y: 147, endPoint x: 519, endPoint y: 143, distance: 307.5
click at [519, 143] on p "Holistics generates a key for each Pre-Aggregate based on its semantics. When r…" at bounding box center [362, 151] width 347 height 21
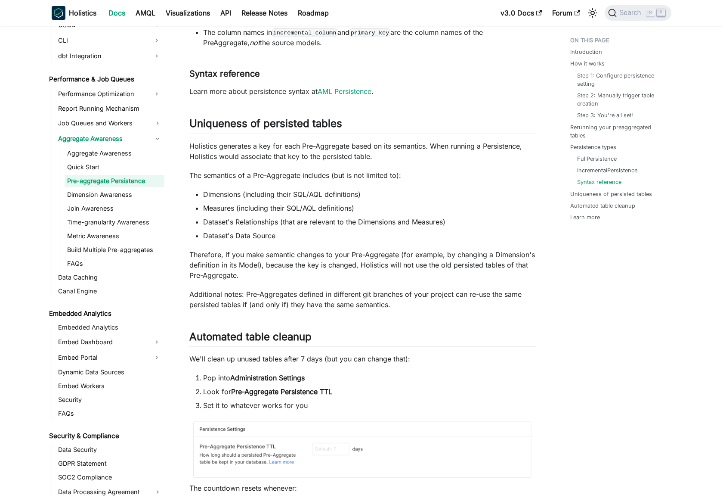
click at [191, 157] on p "Holistics generates a key for each Pre-Aggregate based on its semantics. When r…" at bounding box center [362, 151] width 347 height 21
drag, startPoint x: 191, startPoint y: 157, endPoint x: 356, endPoint y: 157, distance: 164.5
click at [358, 157] on p "Holistics generates a key for each Pre-Aggregate based on its semantics. When r…" at bounding box center [362, 151] width 347 height 21
click at [314, 158] on p "Holistics generates a key for each Pre-Aggregate based on its semantics. When r…" at bounding box center [362, 151] width 347 height 21
click at [215, 176] on p "The semantics of a Pre-Aggregate includes (but is not limited to):" at bounding box center [362, 175] width 347 height 10
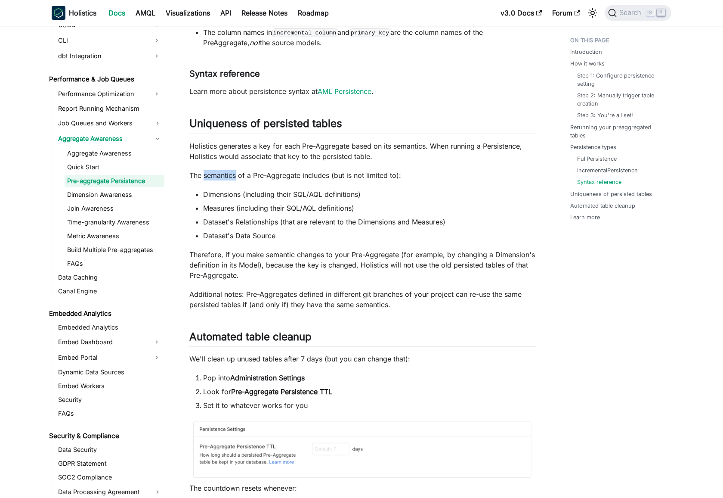
click at [215, 176] on p "The semantics of a Pre-Aggregate includes (but is not limited to):" at bounding box center [362, 175] width 347 height 10
click at [216, 195] on li "Dimensions (including their SQL/AQL definitions)" at bounding box center [369, 194] width 333 height 10
drag, startPoint x: 216, startPoint y: 195, endPoint x: 317, endPoint y: 200, distance: 101.8
click at [379, 192] on li "Dimensions (including their SQL/AQL definitions)" at bounding box center [369, 194] width 333 height 10
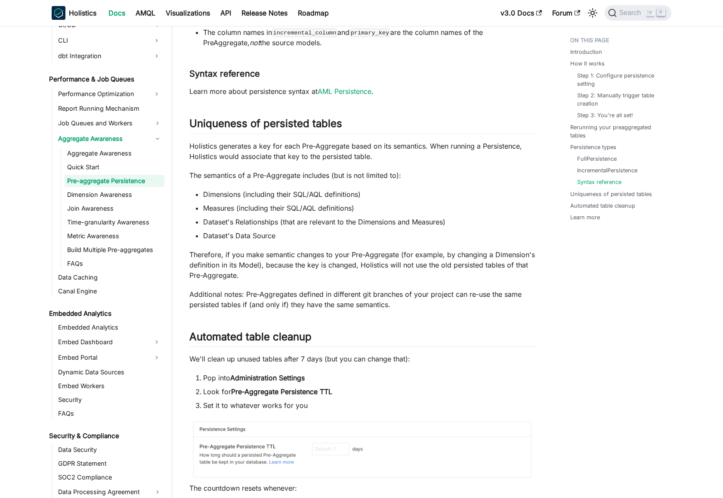
click at [216, 208] on li "Measures (including their SQL/AQL definitions)" at bounding box center [369, 208] width 333 height 10
drag, startPoint x: 216, startPoint y: 208, endPoint x: 354, endPoint y: 204, distance: 137.9
click at [369, 205] on li "Measures (including their SQL/AQL definitions)" at bounding box center [369, 208] width 333 height 10
click at [211, 222] on li "Dataset's Relationships (that are relevant to the Dimensions and Measures)" at bounding box center [369, 222] width 333 height 10
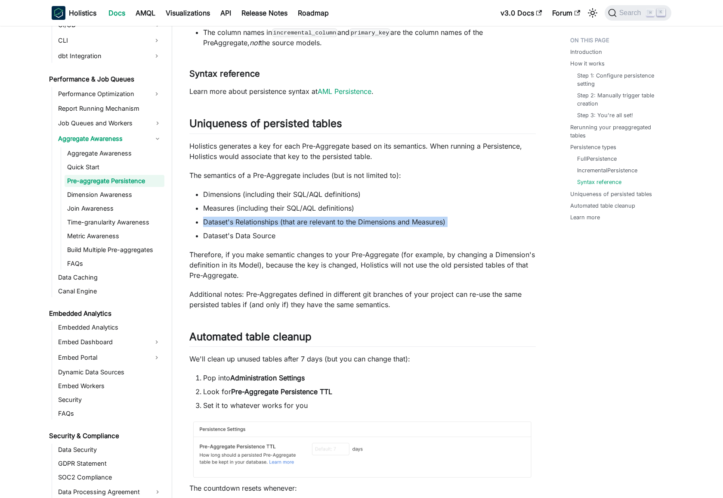
drag, startPoint x: 211, startPoint y: 222, endPoint x: 477, endPoint y: 218, distance: 266.6
click at [477, 218] on li "Dataset's Relationships (that are relevant to the Dimensions and Measures)" at bounding box center [369, 222] width 333 height 10
drag, startPoint x: 379, startPoint y: 224, endPoint x: 321, endPoint y: 222, distance: 58.2
click at [379, 224] on li "Dataset's Relationships (that are relevant to the Dimensions and Measures)" at bounding box center [369, 222] width 333 height 10
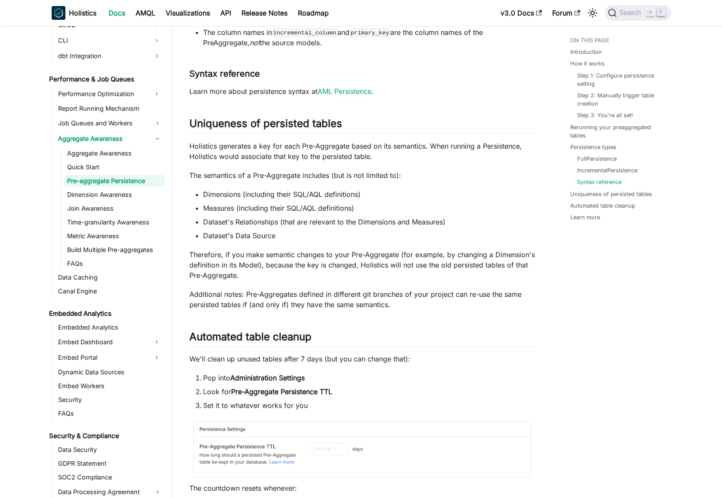
click at [314, 221] on li "Dataset's Relationships (that are relevant to the Dimensions and Measures)" at bounding box center [369, 222] width 333 height 10
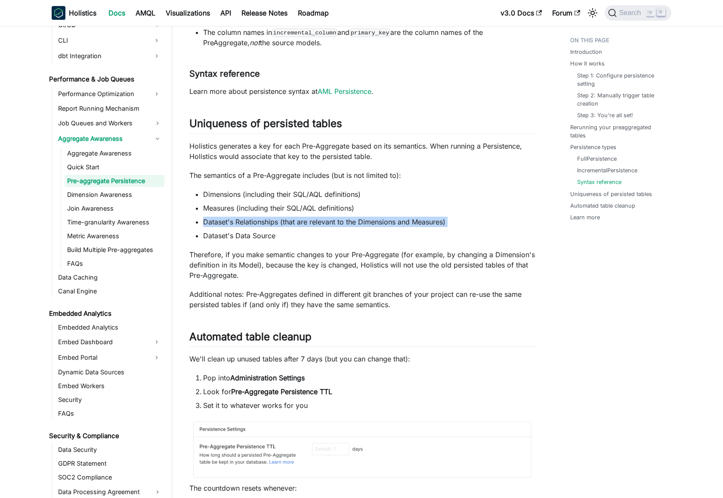
click at [314, 221] on li "Dataset's Relationships (that are relevant to the Dimensions and Measures)" at bounding box center [369, 222] width 333 height 10
click at [365, 221] on li "Dataset's Relationships (that are relevant to the Dimensions and Measures)" at bounding box center [369, 222] width 333 height 10
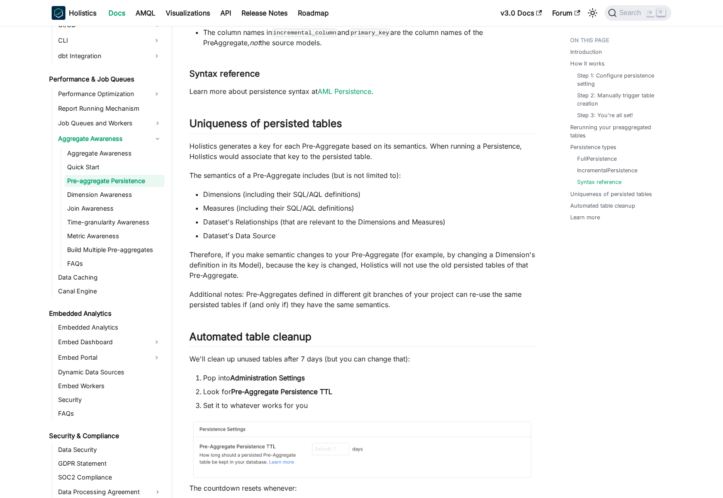
click at [247, 237] on li "Dataset's Data Source" at bounding box center [369, 235] width 333 height 10
click at [274, 236] on li "Dataset's Data Source" at bounding box center [369, 235] width 333 height 10
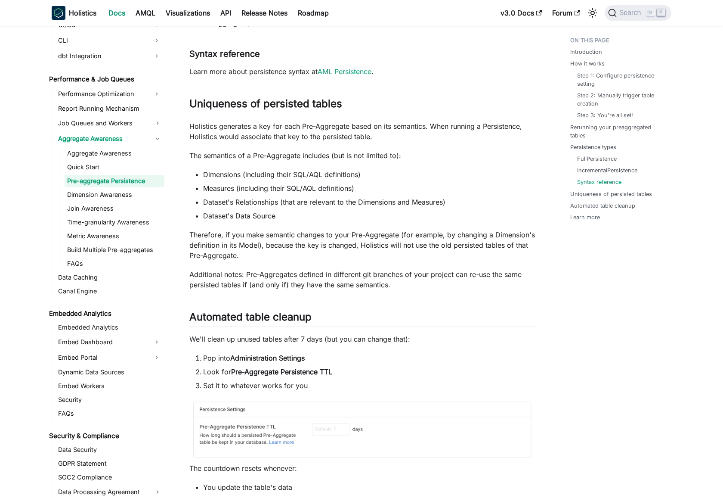
scroll to position [1716, 0]
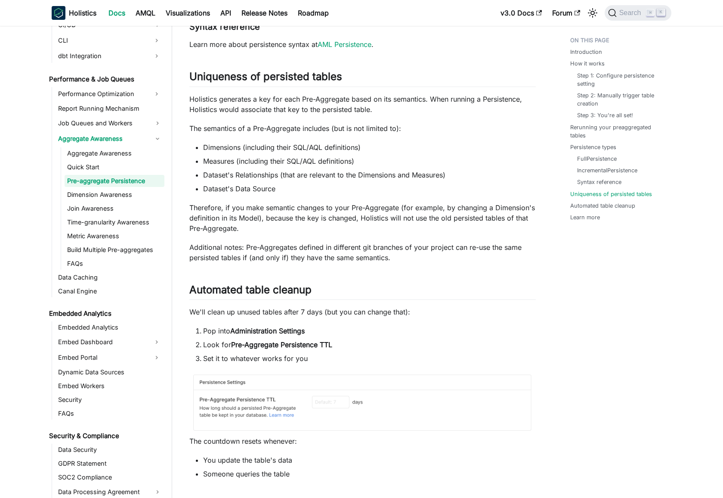
click at [279, 205] on p "Therefore, if you make semantic changes to your Pre-Aggregate (for example, by …" at bounding box center [362, 217] width 347 height 31
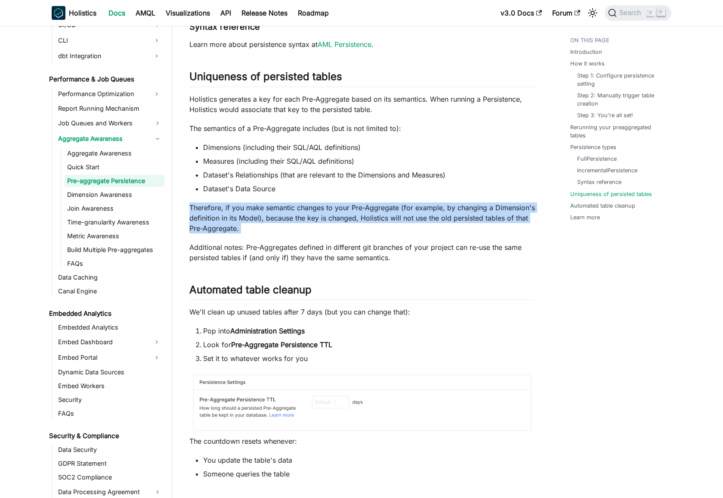
click at [279, 205] on p "Therefore, if you make semantic changes to your Pre-Aggregate (for example, by …" at bounding box center [362, 217] width 347 height 31
click at [336, 203] on p "Therefore, if you make semantic changes to your Pre-Aggregate (for example, by …" at bounding box center [362, 217] width 347 height 31
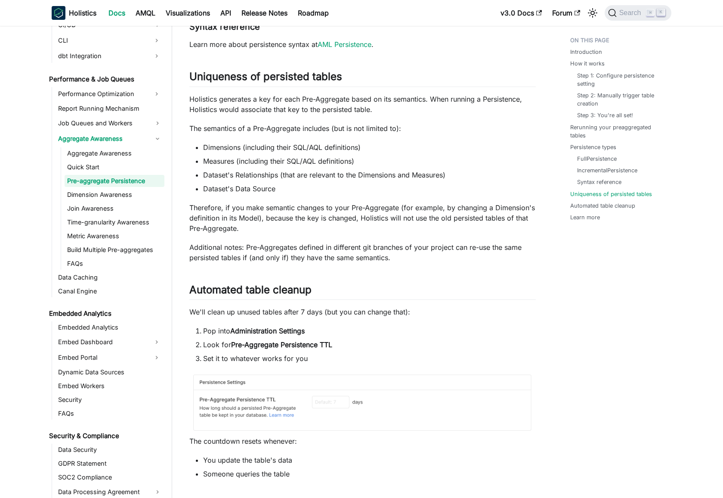
click at [262, 249] on p "Additional notes: Pre-Aggregates defined in different git branches of your proj…" at bounding box center [362, 252] width 347 height 21
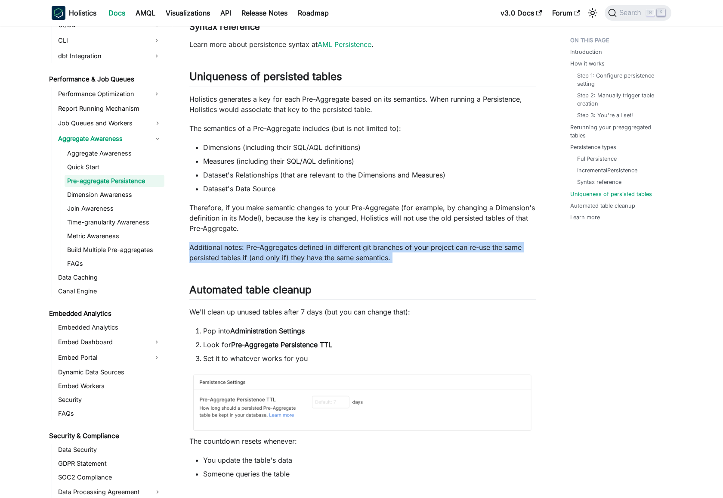
click at [262, 249] on p "Additional notes: Pre-Aggregates defined in different git branches of your proj…" at bounding box center [362, 252] width 347 height 21
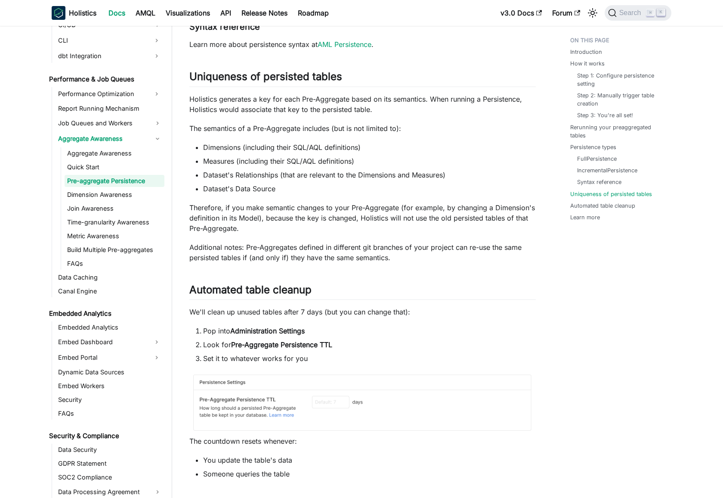
click at [270, 205] on p "Therefore, if you make semantic changes to your Pre-Aggregate (for example, by …" at bounding box center [362, 217] width 347 height 31
click at [216, 208] on p "Therefore, if you make semantic changes to your Pre-Aggregate (for example, by …" at bounding box center [362, 217] width 347 height 31
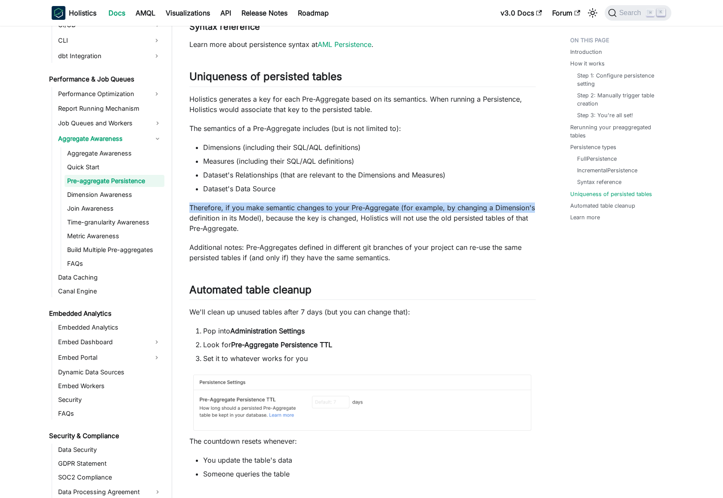
drag, startPoint x: 216, startPoint y: 208, endPoint x: 529, endPoint y: 202, distance: 312.7
click at [529, 202] on p "Therefore, if you make semantic changes to your Pre-Aggregate (for example, by …" at bounding box center [362, 217] width 347 height 31
click at [340, 211] on p "Therefore, if you make semantic changes to your Pre-Aggregate (for example, by …" at bounding box center [362, 217] width 347 height 31
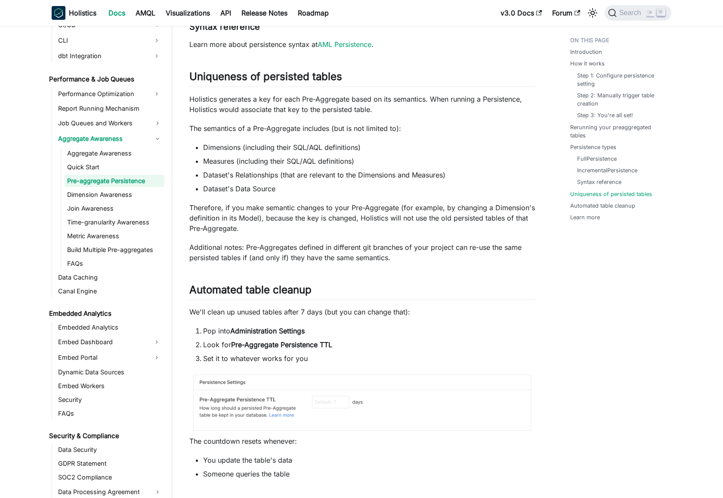
click at [200, 220] on p "Therefore, if you make semantic changes to your Pre-Aggregate (for example, by …" at bounding box center [362, 217] width 347 height 31
drag, startPoint x: 200, startPoint y: 220, endPoint x: 504, endPoint y: 214, distance: 304.1
click at [504, 214] on p "Therefore, if you make semantic changes to your Pre-Aggregate (for example, by …" at bounding box center [362, 217] width 347 height 31
drag, startPoint x: 434, startPoint y: 214, endPoint x: 320, endPoint y: 218, distance: 113.8
click at [433, 214] on p "Therefore, if you make semantic changes to your Pre-Aggregate (for example, by …" at bounding box center [362, 217] width 347 height 31
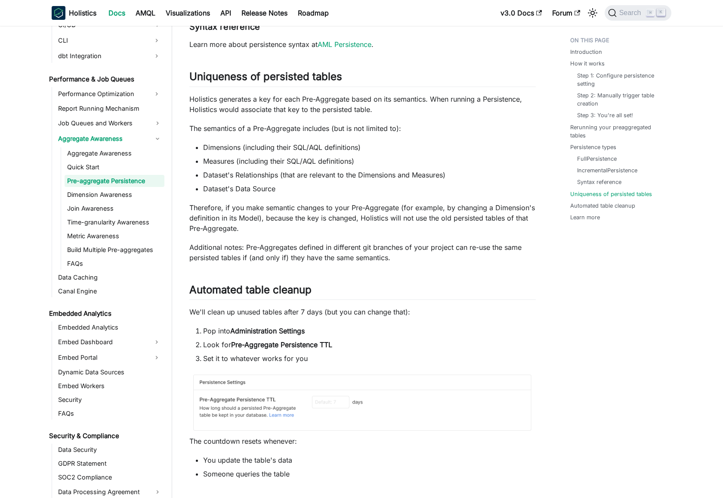
click at [286, 217] on p "Therefore, if you make semantic changes to your Pre-Aggregate (for example, by …" at bounding box center [362, 217] width 347 height 31
drag, startPoint x: 286, startPoint y: 217, endPoint x: 515, endPoint y: 218, distance: 229.5
click at [515, 218] on p "Therefore, if you make semantic changes to your Pre-Aggregate (for example, by …" at bounding box center [362, 217] width 347 height 31
click at [431, 217] on p "Therefore, if you make semantic changes to your Pre-Aggregate (for example, by …" at bounding box center [362, 217] width 347 height 31
click at [366, 218] on p "Therefore, if you make semantic changes to your Pre-Aggregate (for example, by …" at bounding box center [362, 217] width 347 height 31
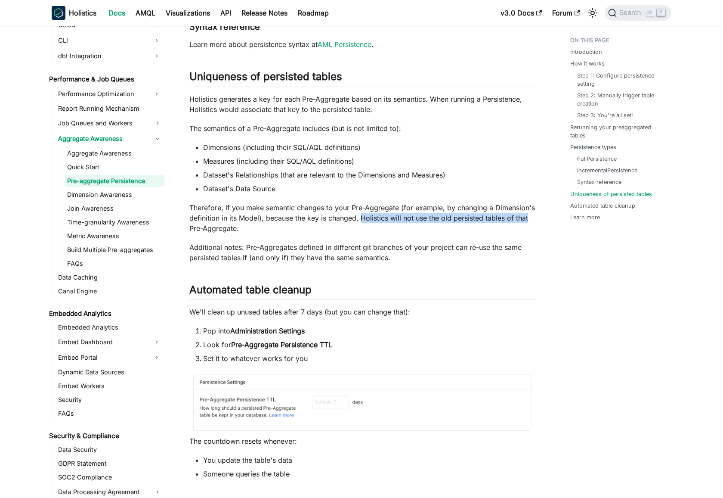
drag, startPoint x: 366, startPoint y: 218, endPoint x: 520, endPoint y: 220, distance: 154.6
click at [524, 220] on p "Therefore, if you make semantic changes to your Pre-Aggregate (for example, by …" at bounding box center [362, 217] width 347 height 31
click at [422, 221] on p "Therefore, if you make semantic changes to your Pre-Aggregate (for example, by …" at bounding box center [362, 217] width 347 height 31
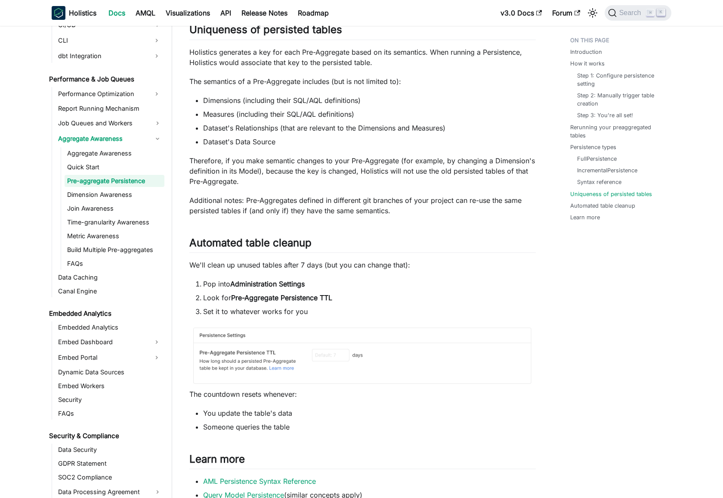
click at [248, 198] on p "Additional notes: Pre-Aggregates defined in different git branches of your proj…" at bounding box center [362, 205] width 347 height 21
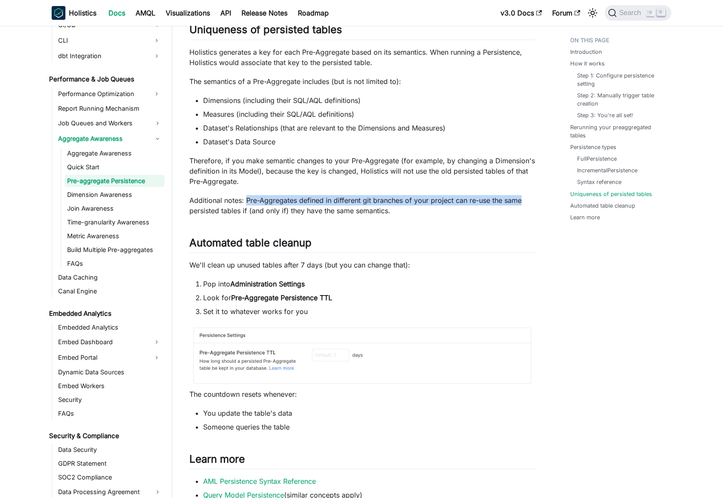
drag, startPoint x: 248, startPoint y: 198, endPoint x: 506, endPoint y: 199, distance: 257.5
click at [506, 199] on p "Additional notes: Pre-Aggregates defined in different git branches of your proj…" at bounding box center [362, 205] width 347 height 21
click at [351, 201] on p "Additional notes: Pre-Aggregates defined in different git branches of your proj…" at bounding box center [362, 205] width 347 height 21
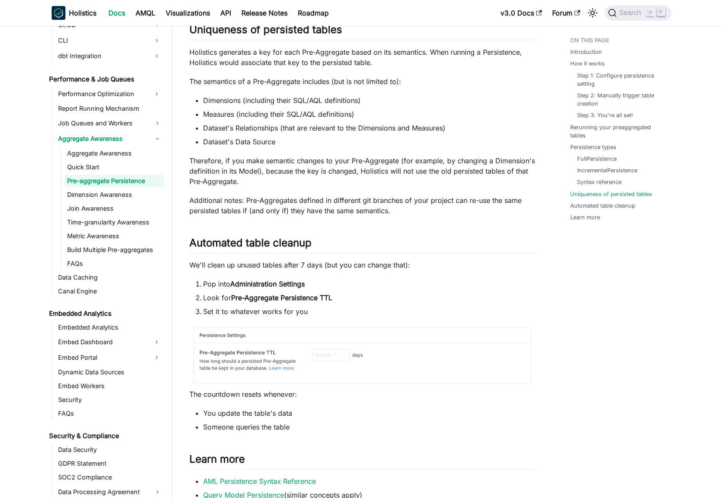
click at [264, 197] on p "Additional notes: Pre-Aggregates defined in different git branches of your proj…" at bounding box center [362, 205] width 347 height 21
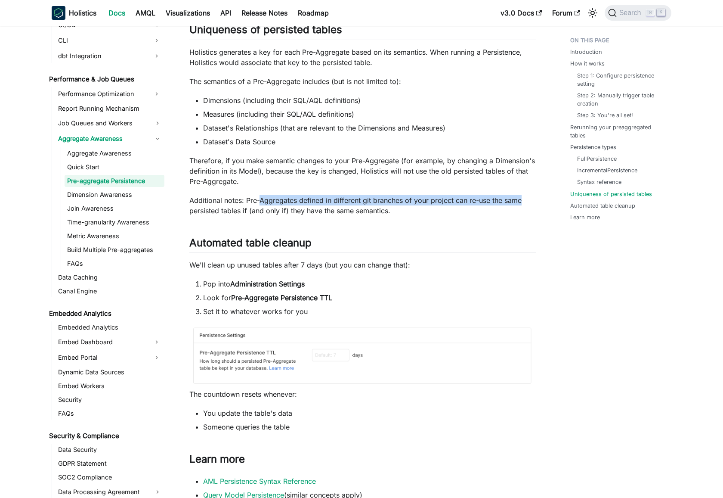
drag, startPoint x: 264, startPoint y: 197, endPoint x: 512, endPoint y: 200, distance: 248.1
click at [512, 200] on p "Additional notes: Pre-Aggregates defined in different git branches of your proj…" at bounding box center [362, 205] width 347 height 21
click at [358, 201] on p "Additional notes: Pre-Aggregates defined in different git branches of your proj…" at bounding box center [362, 205] width 347 height 21
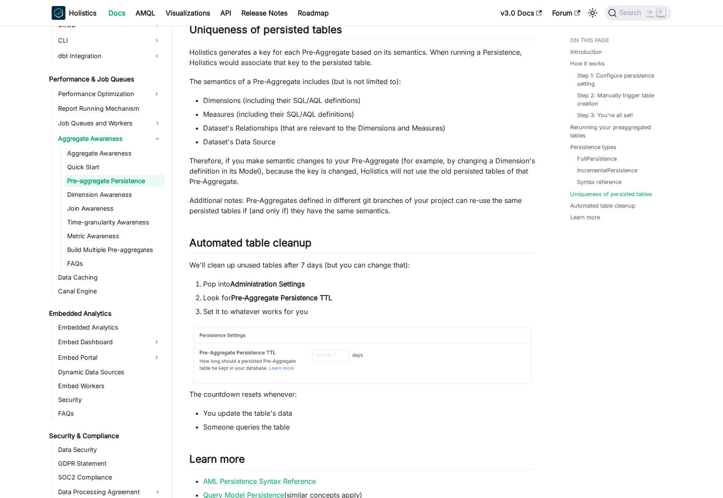
click at [327, 198] on p "Additional notes: Pre-Aggregates defined in different git branches of your proj…" at bounding box center [362, 205] width 347 height 21
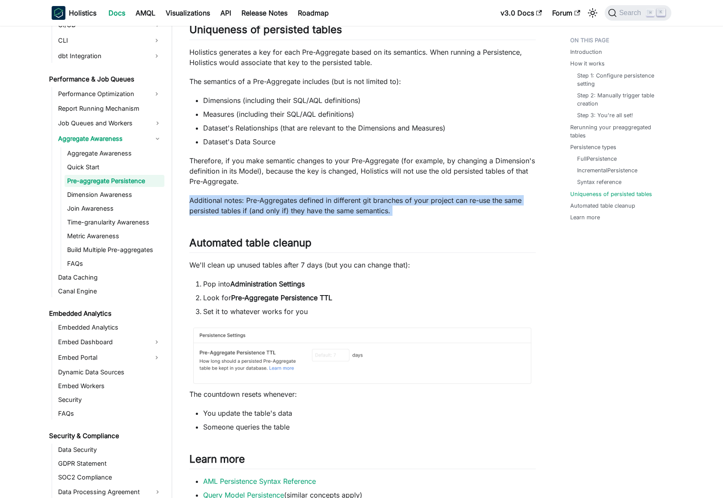
click at [327, 198] on p "Additional notes: Pre-Aggregates defined in different git branches of your proj…" at bounding box center [362, 205] width 347 height 21
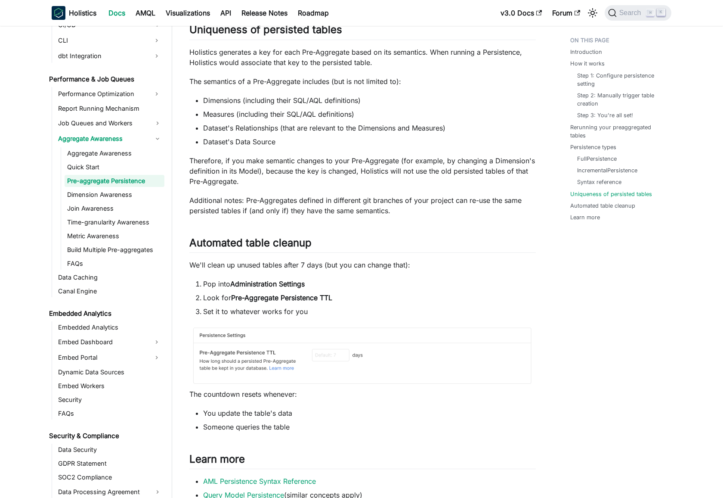
click at [335, 176] on p "Therefore, if you make semantic changes to your Pre-Aggregate (for example, by …" at bounding box center [362, 170] width 347 height 31
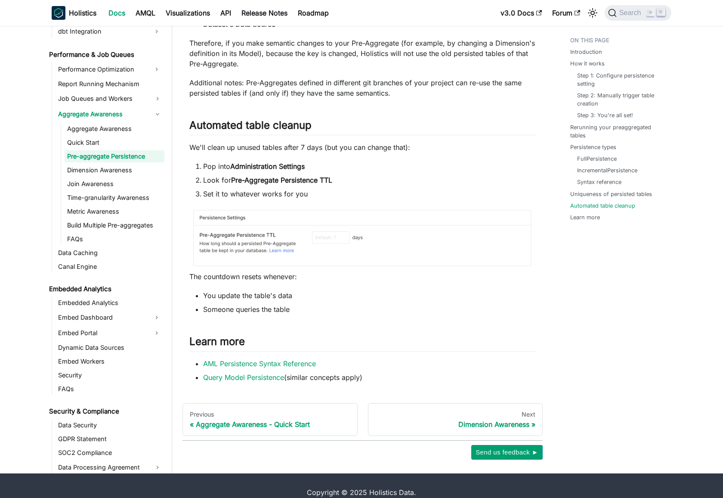
scroll to position [1893, 0]
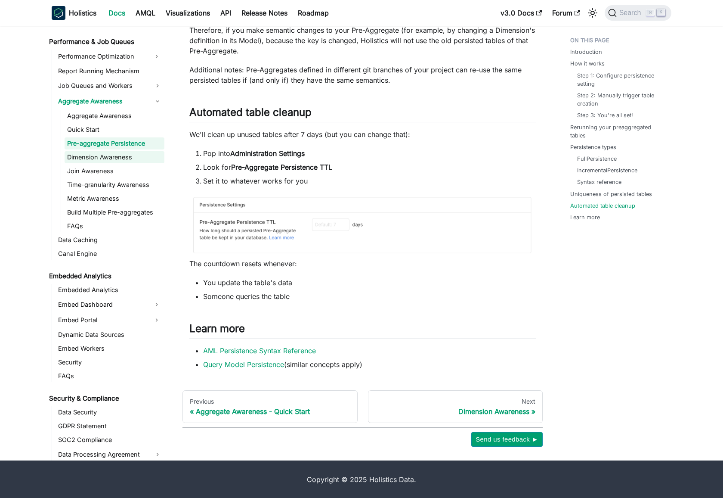
click at [100, 155] on link "Dimension Awareness" at bounding box center [115, 157] width 100 height 12
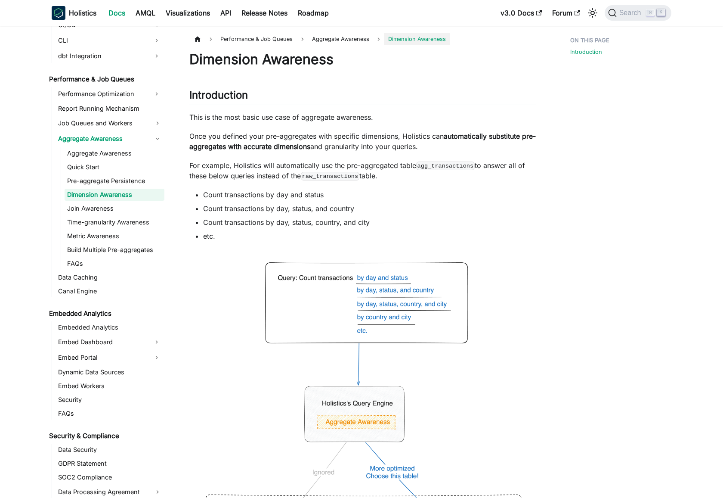
click at [263, 174] on p "For example, Holistics will automatically use the pre-aggregated table agg_tran…" at bounding box center [362, 170] width 347 height 21
click at [247, 168] on p "For example, Holistics will automatically use the pre-aggregated table agg_tran…" at bounding box center [362, 170] width 347 height 21
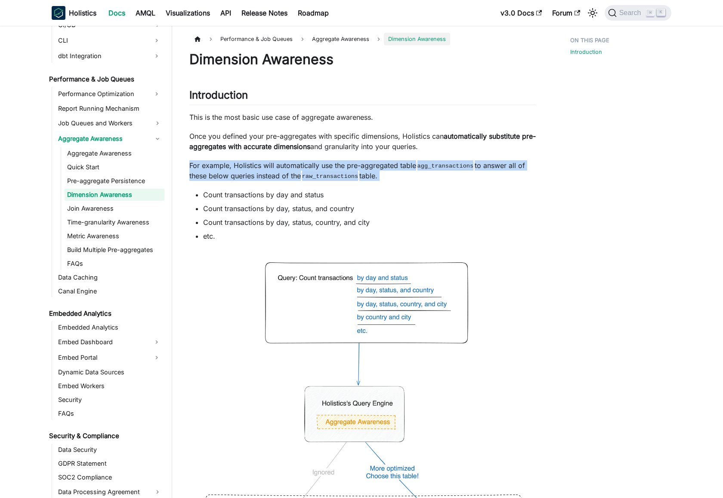
click at [247, 168] on p "For example, Holistics will automatically use the pre-aggregated table agg_tran…" at bounding box center [362, 170] width 347 height 21
click at [290, 161] on p "For example, Holistics will automatically use the pre-aggregated table agg_tran…" at bounding box center [362, 170] width 347 height 21
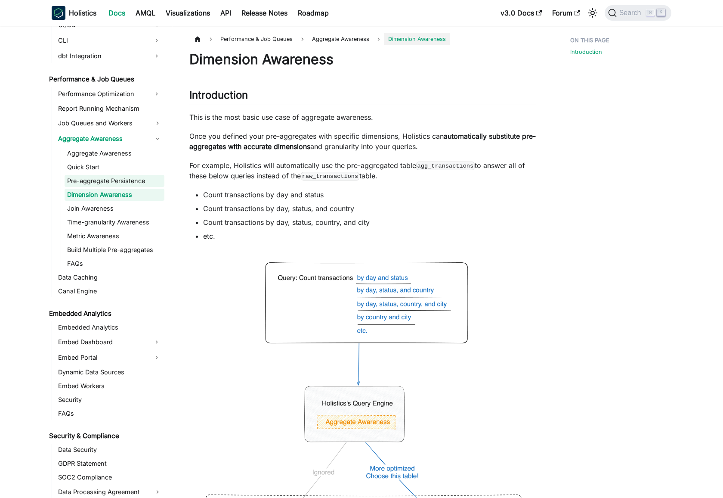
click at [115, 182] on link "Pre-aggregate Persistence" at bounding box center [115, 181] width 100 height 12
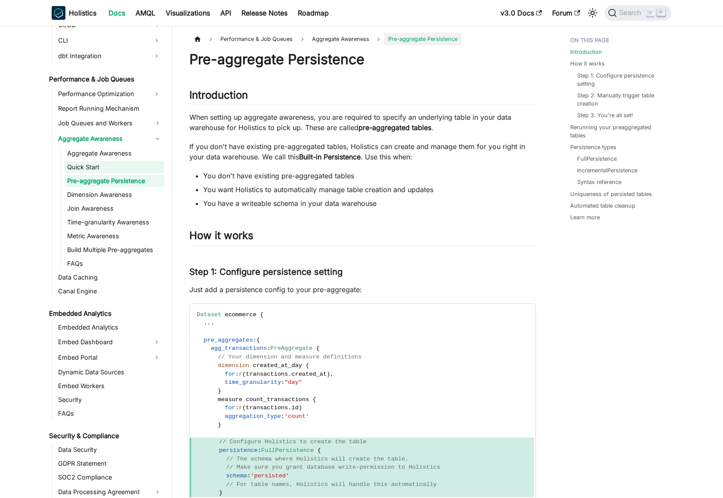
click at [130, 165] on link "Quick Start" at bounding box center [115, 167] width 100 height 12
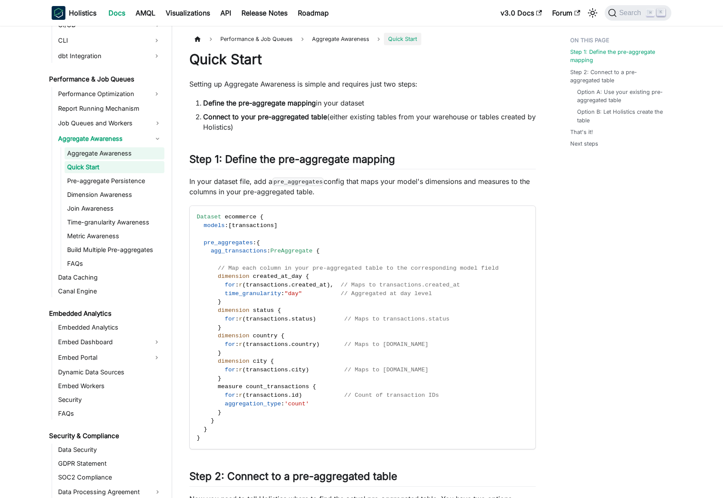
click at [132, 152] on link "Aggregate Awareness" at bounding box center [115, 153] width 100 height 12
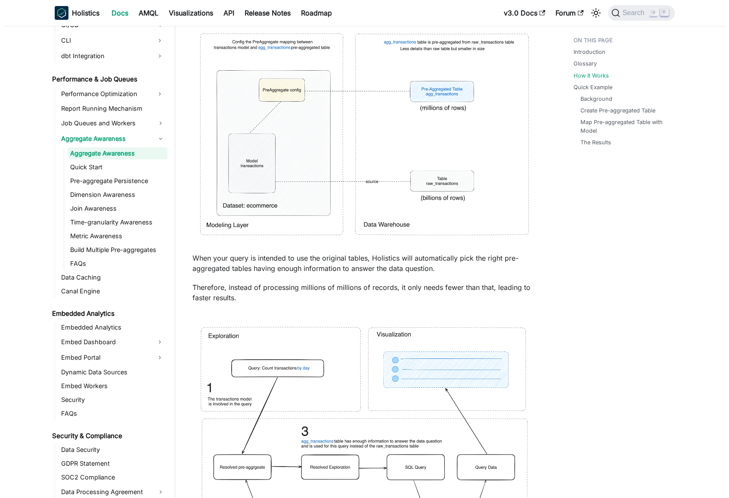
scroll to position [783, 0]
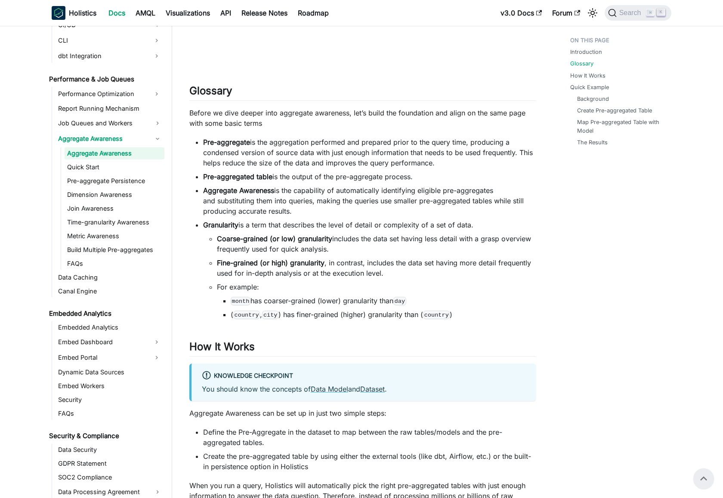
click at [320, 217] on ul "Pre-aggregate is the aggregation performed and prepared prior to the query time…" at bounding box center [362, 228] width 347 height 183
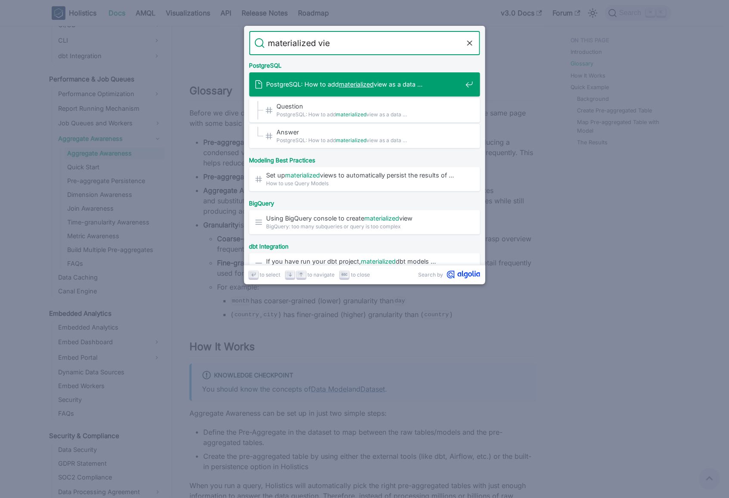
type input "materialized view"
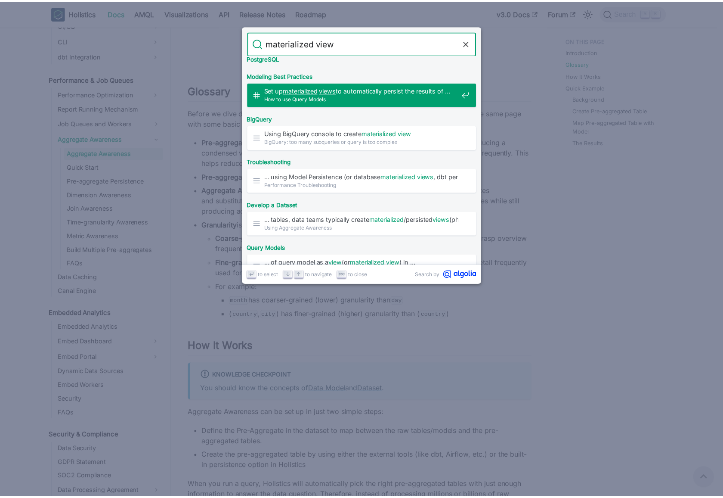
scroll to position [150, 0]
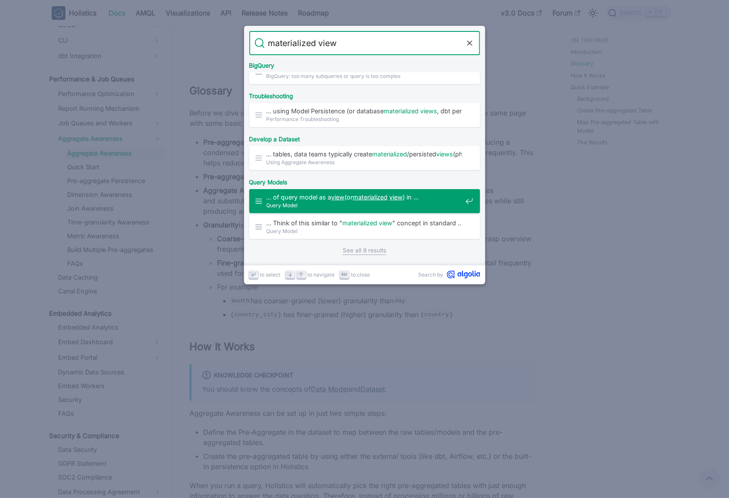
click at [345, 200] on span "… of query model as a view (or materialized view ) in …" at bounding box center [365, 197] width 196 height 8
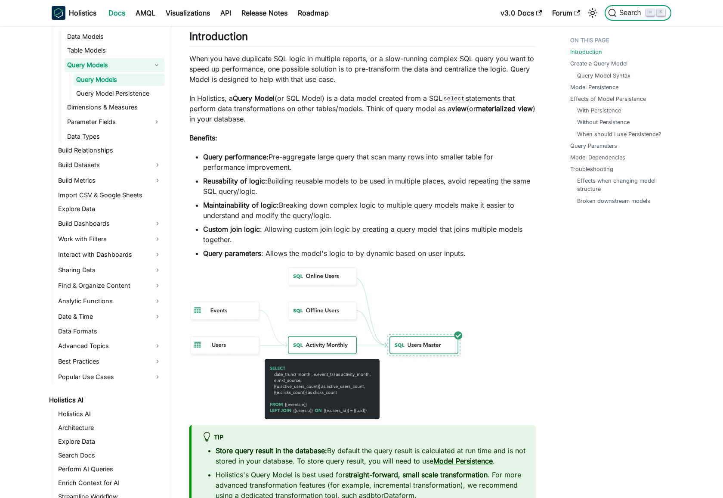
scroll to position [179, 0]
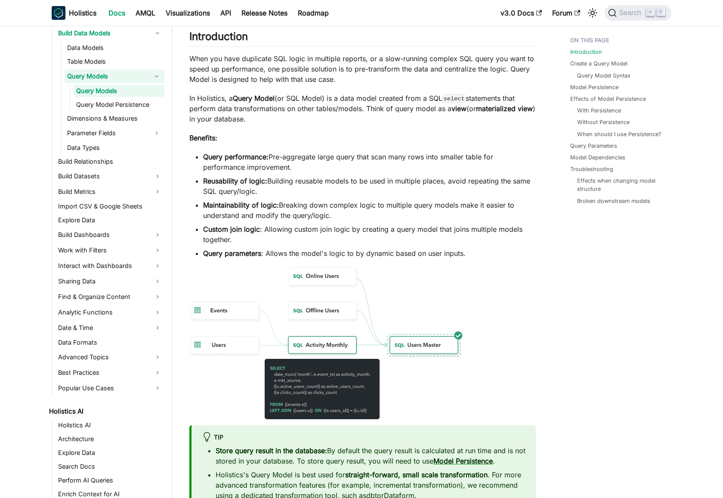
click at [319, 186] on li "Reusability of logic: Building reusable models to be used in multiple places, a…" at bounding box center [369, 186] width 333 height 21
